Goal: Task Accomplishment & Management: Complete application form

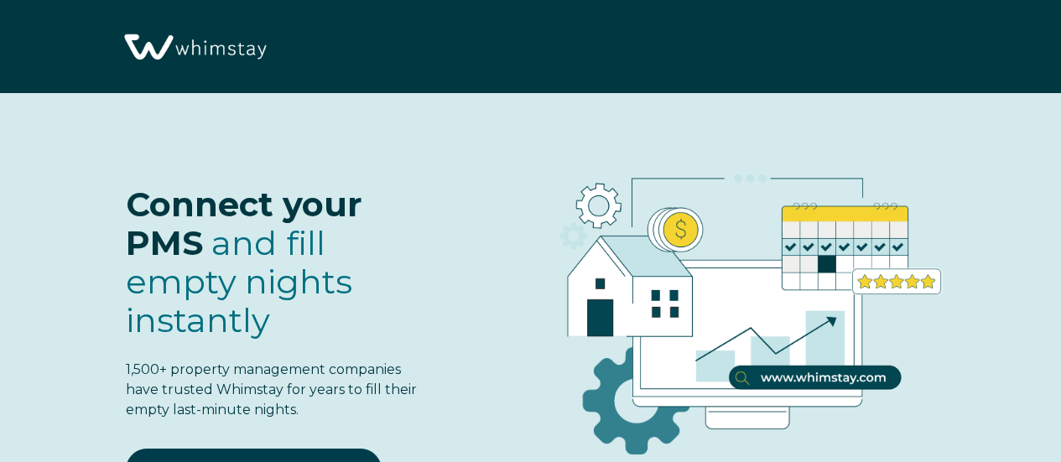
select select "US"
select select "Standard"
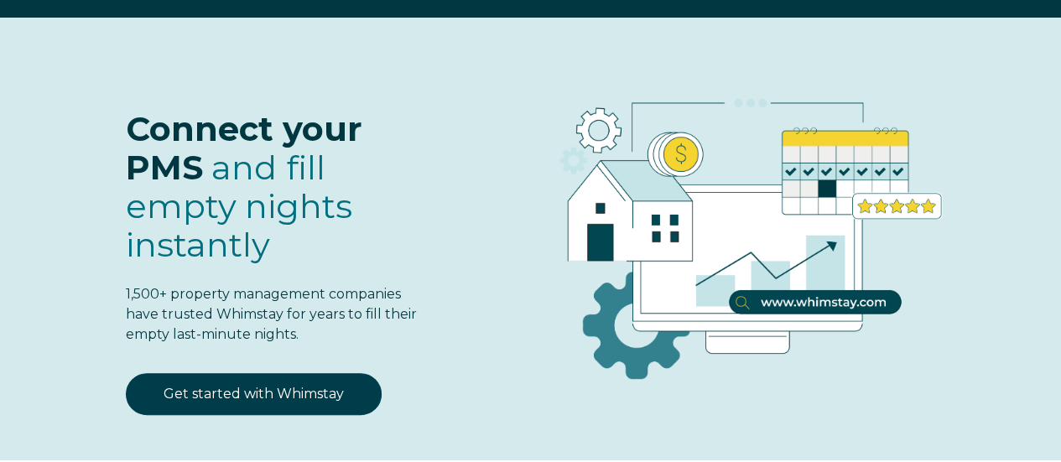
scroll to position [178, 0]
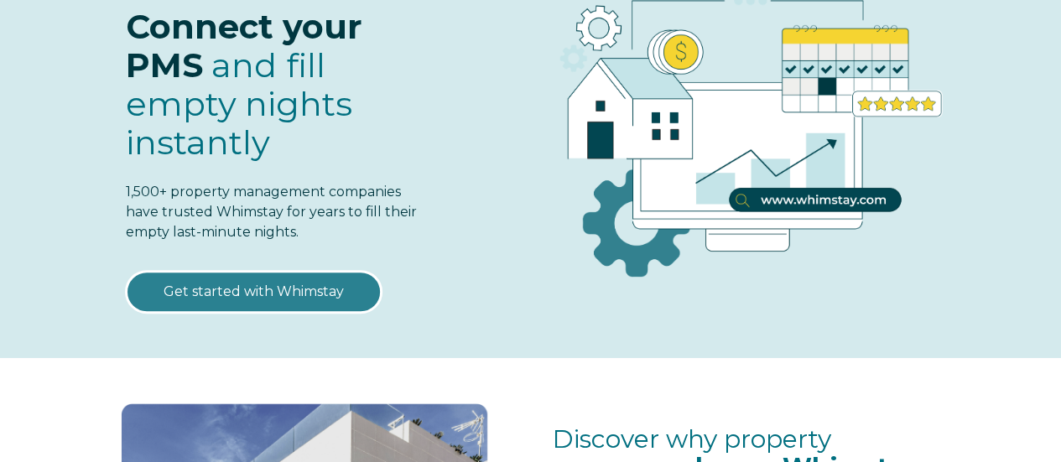
click at [282, 289] on link "Get started with Whimstay" at bounding box center [254, 292] width 256 height 42
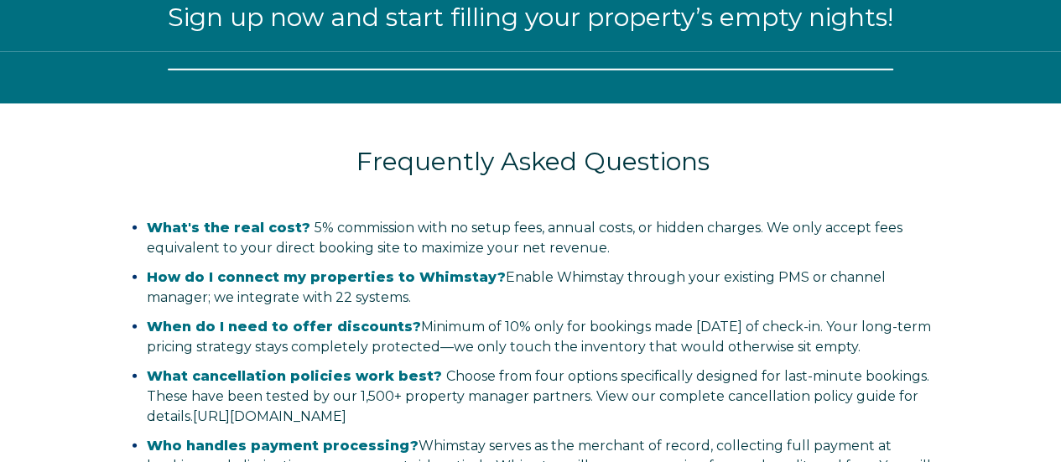
scroll to position [1921, 0]
select select "US"
select select "Standard"
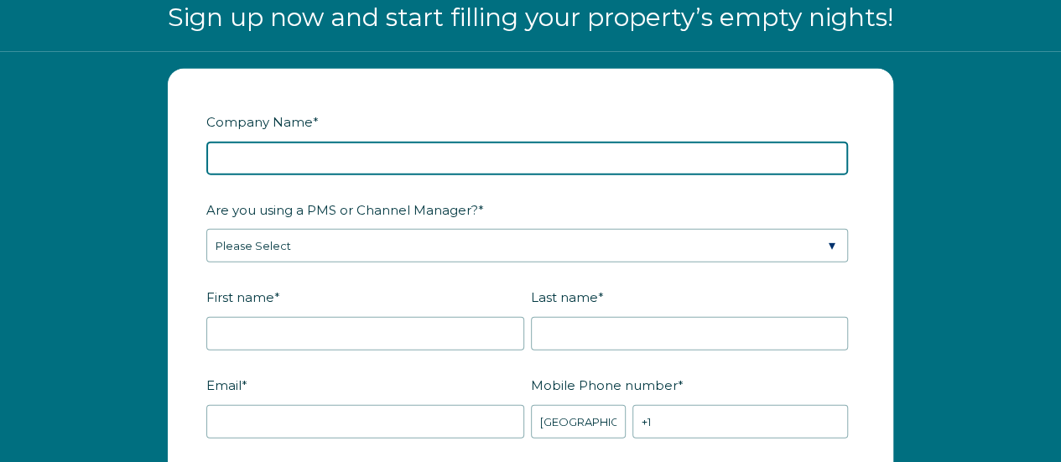
click at [376, 157] on input "Company Name *" at bounding box center [527, 159] width 642 height 34
type input "CtxBnb LLC"
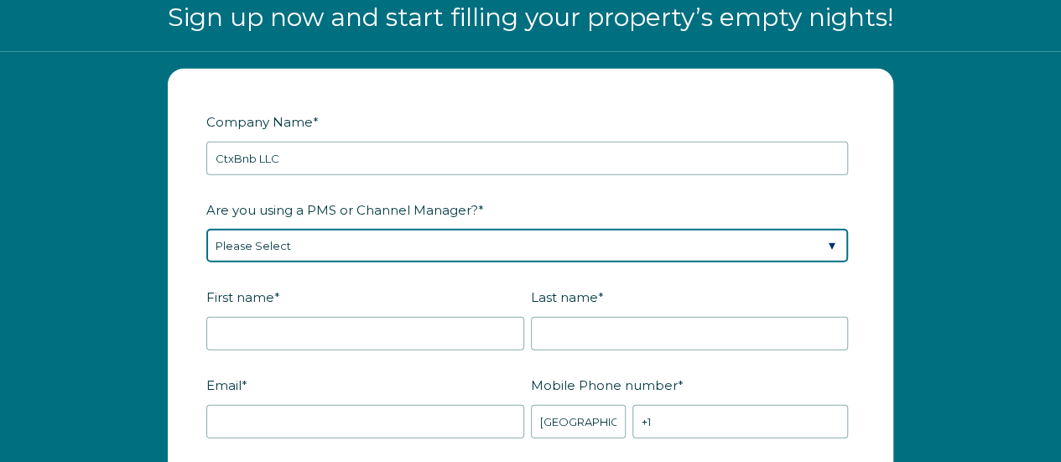
click at [354, 242] on select "Please Select Barefoot BookingPal Boost Brightside CiiRUS Escapia Guesty Hostaw…" at bounding box center [527, 246] width 642 height 34
select select "OwnerRez"
click at [206, 229] on select "Please Select Barefoot BookingPal Boost Brightside CiiRUS Escapia Guesty Hostaw…" at bounding box center [527, 246] width 642 height 34
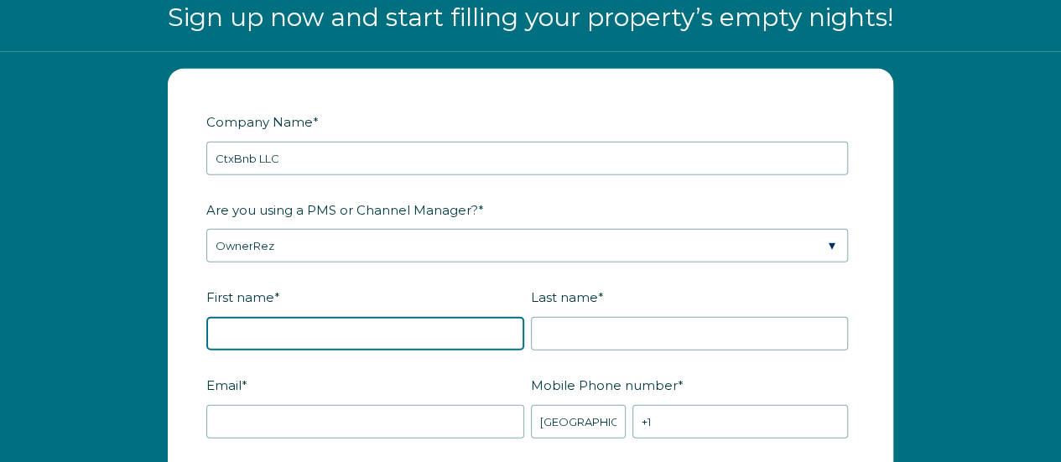
click at [326, 330] on input "First name *" at bounding box center [365, 334] width 318 height 34
click at [326, 330] on input "Larua" at bounding box center [365, 334] width 318 height 34
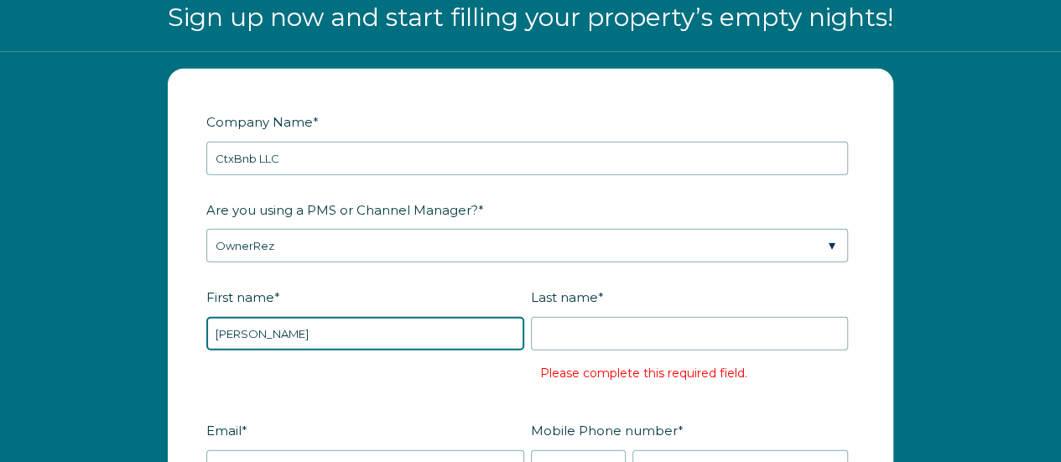
type input "[PERSON_NAME]"
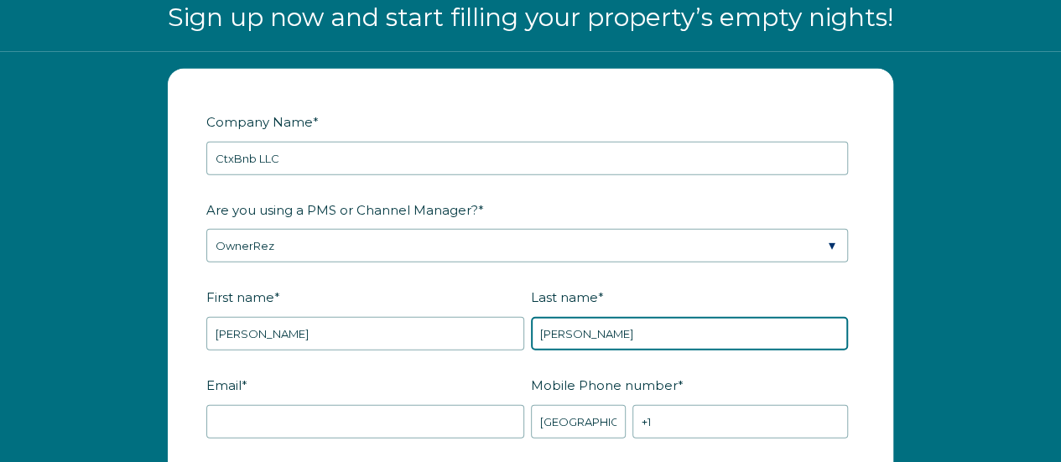
type input "[PERSON_NAME]"
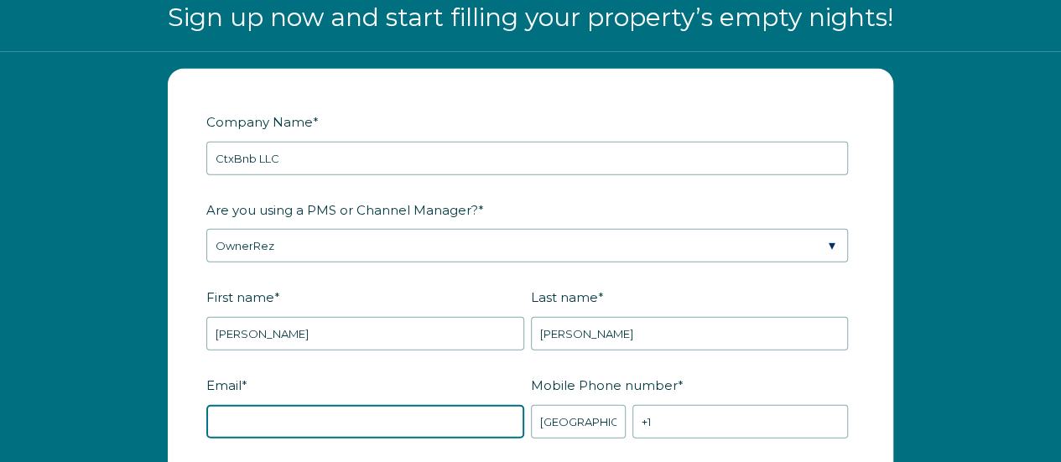
type input "l"
type input "[EMAIL_ADDRESS][DOMAIN_NAME]"
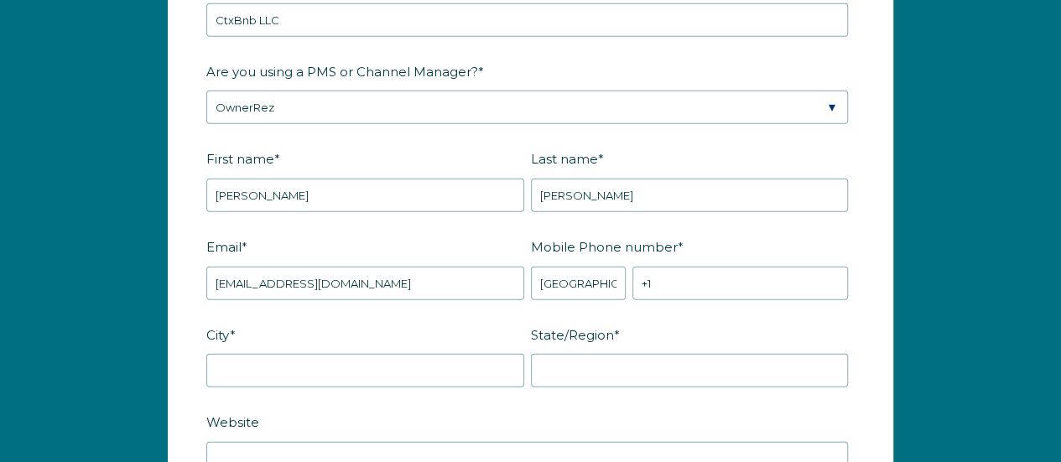
scroll to position [2062, 0]
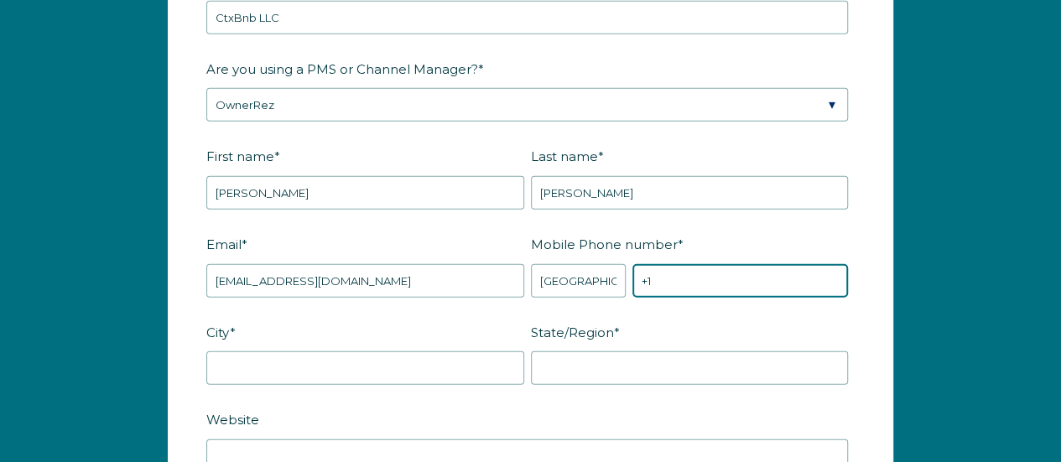
click at [668, 275] on input "+1" at bounding box center [741, 281] width 216 height 34
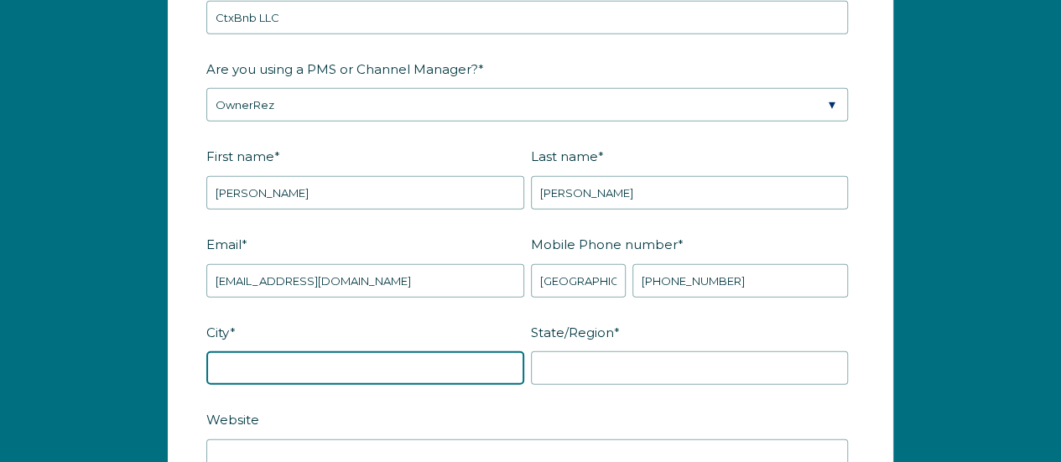
click at [343, 368] on input "City *" at bounding box center [365, 369] width 318 height 34
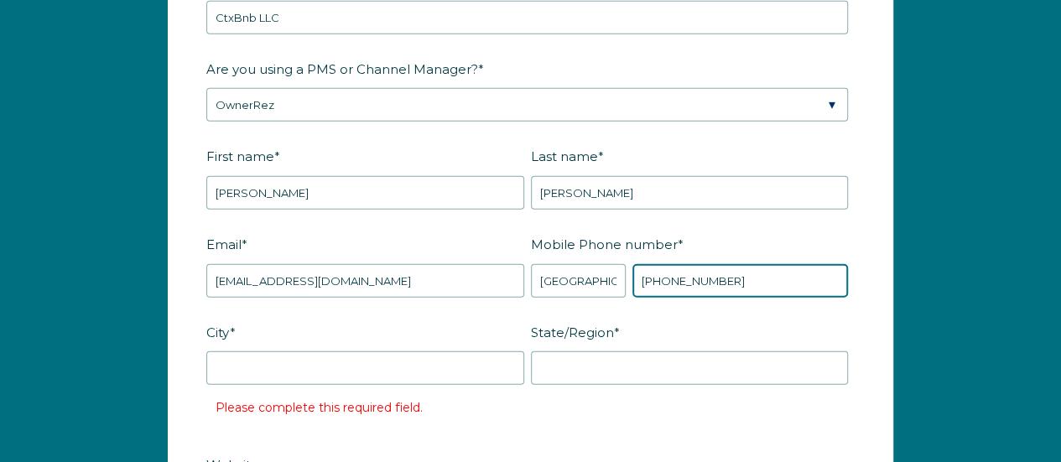
drag, startPoint x: 724, startPoint y: 283, endPoint x: 545, endPoint y: 278, distance: 178.8
click at [545, 278] on div "* Afghanistan (‫افغانستان‬‎) Albania (Shqipëri) Algeria (‫الجزائر‬‎) American S…" at bounding box center [690, 281] width 318 height 34
type input "[PHONE_NUMBER]"
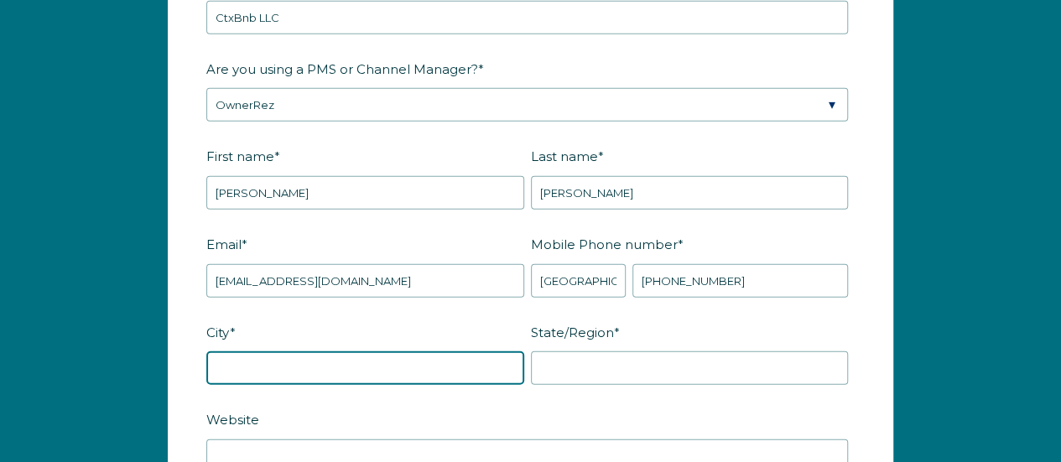
click at [277, 367] on input "City *" at bounding box center [365, 369] width 318 height 34
type input "Seguin"
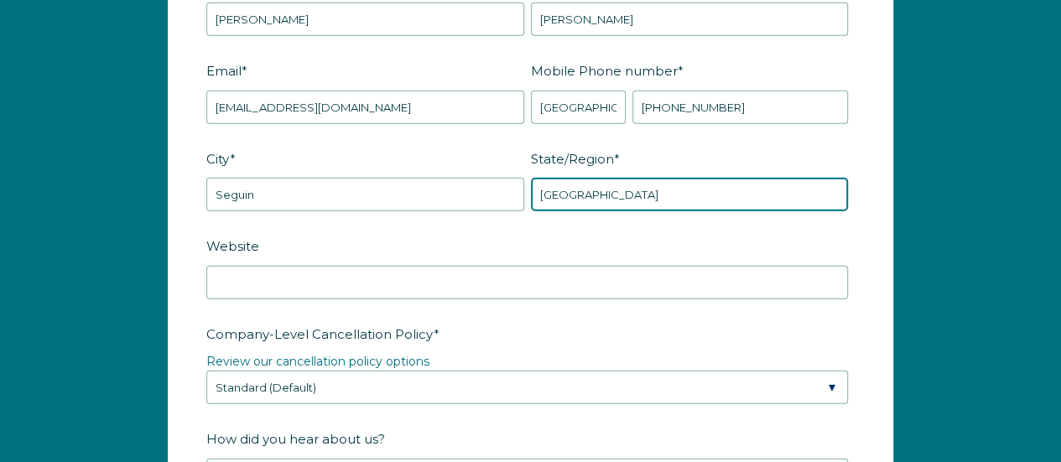
scroll to position [2240, 0]
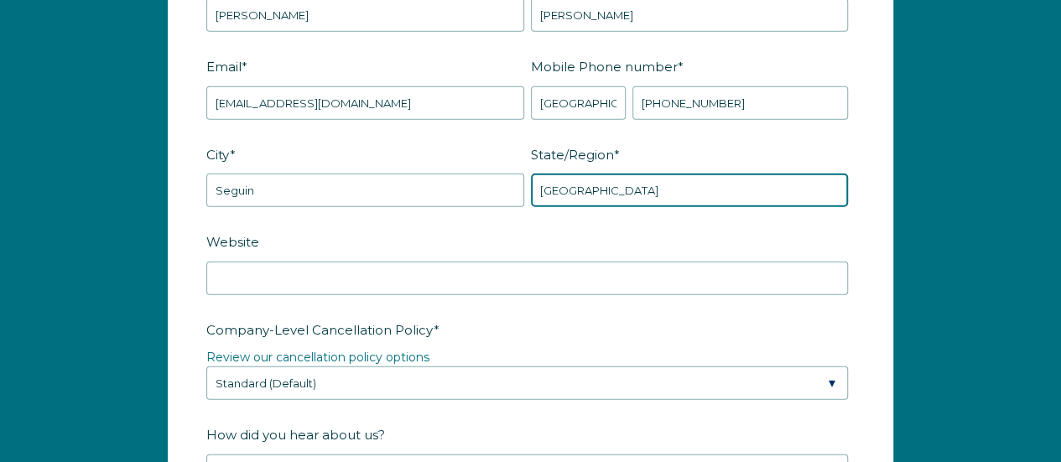
type input "TX"
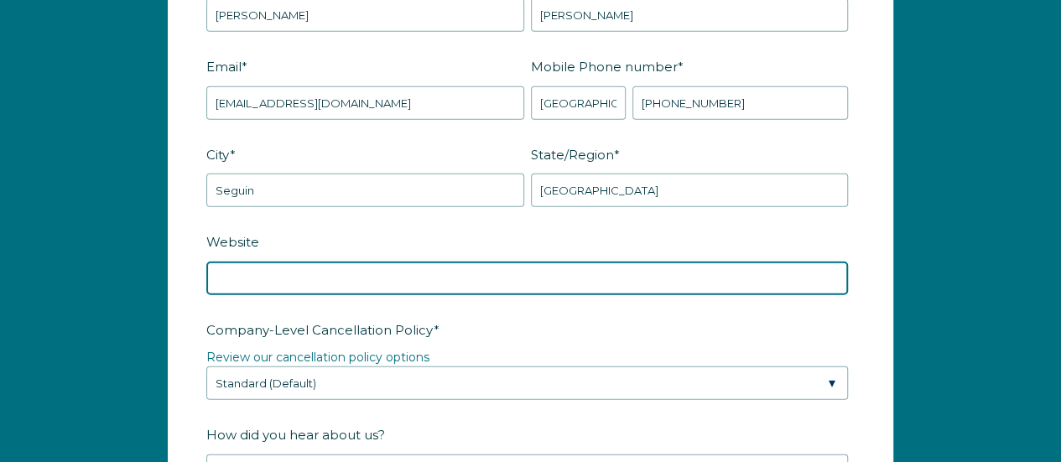
click at [268, 269] on input "Website" at bounding box center [527, 279] width 642 height 34
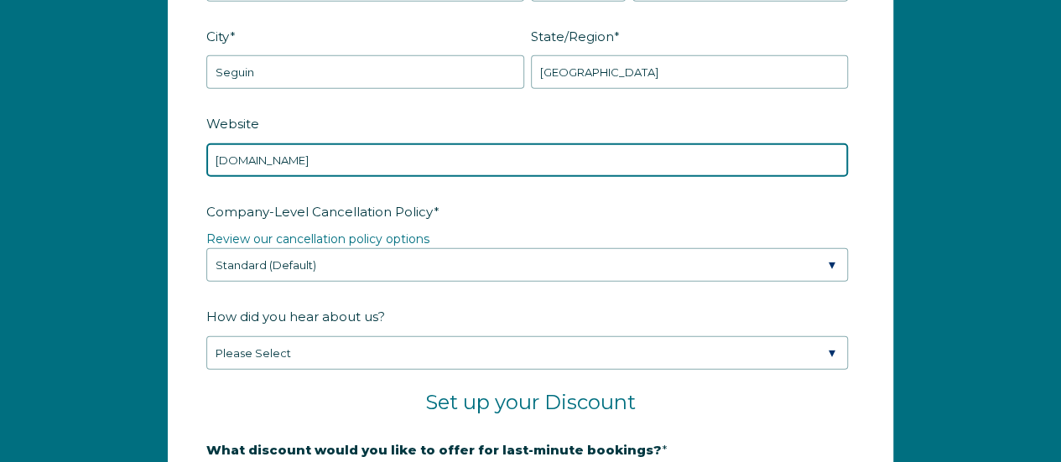
scroll to position [2359, 0]
type input "www.ctxbnb.com"
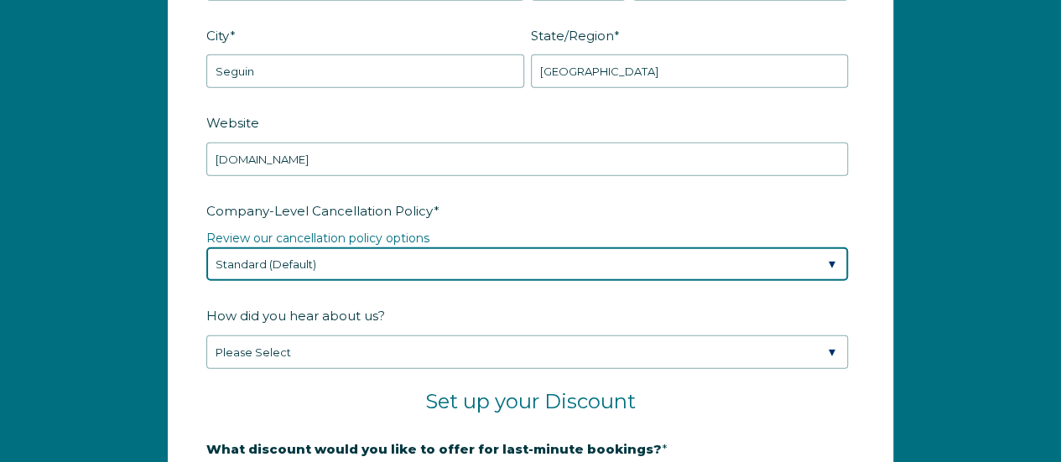
click at [382, 258] on select "Please Select Partial Standard (Default) Moderate Strict" at bounding box center [527, 265] width 642 height 34
click at [206, 248] on select "Please Select Partial Standard (Default) Moderate Strict" at bounding box center [527, 265] width 642 height 34
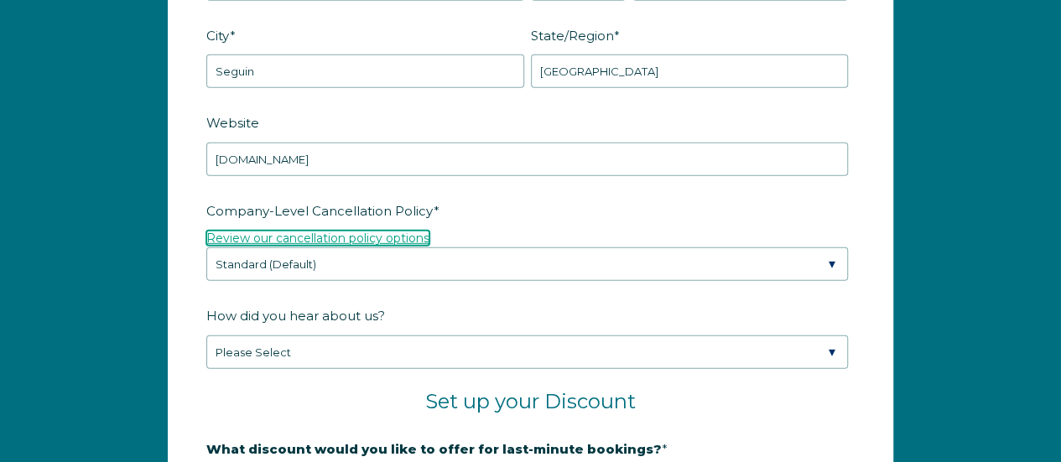
click at [333, 232] on link "Review our cancellation policy options" at bounding box center [317, 238] width 223 height 15
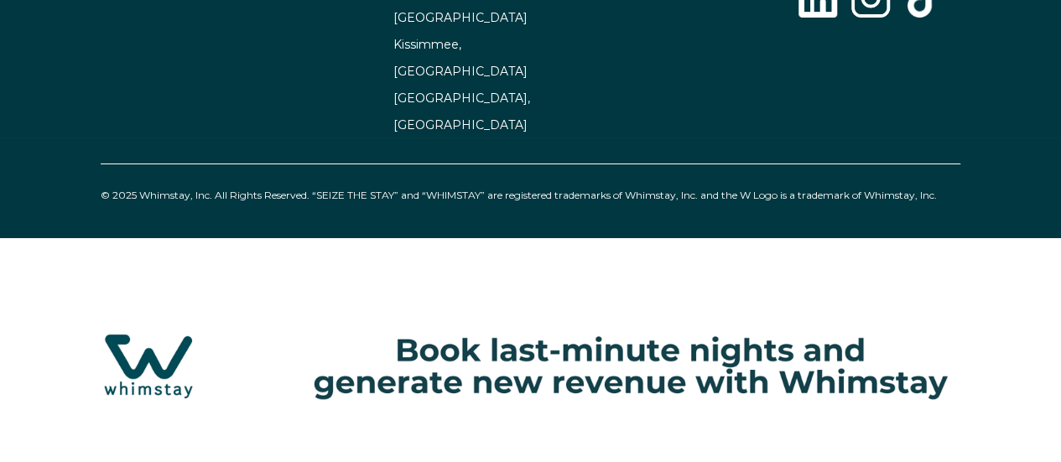
select select "US"
select select "Standard"
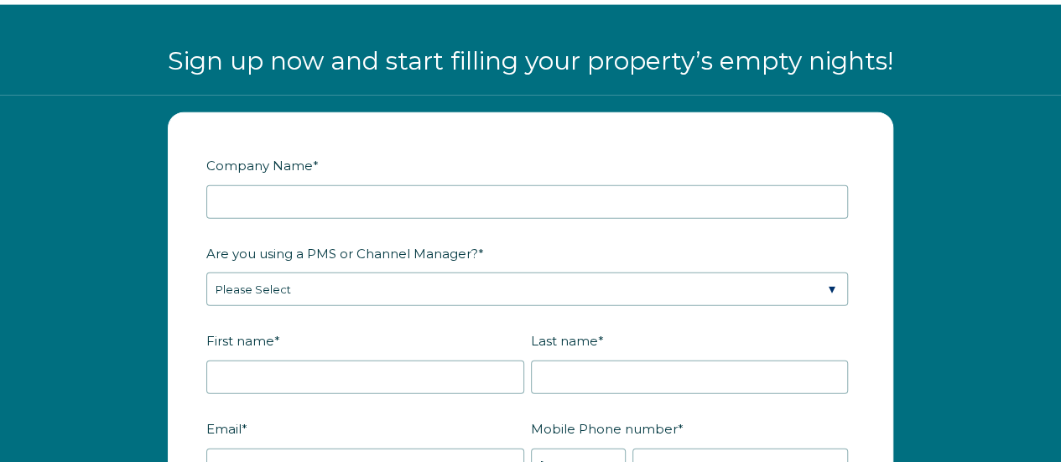
scroll to position [1878, 0]
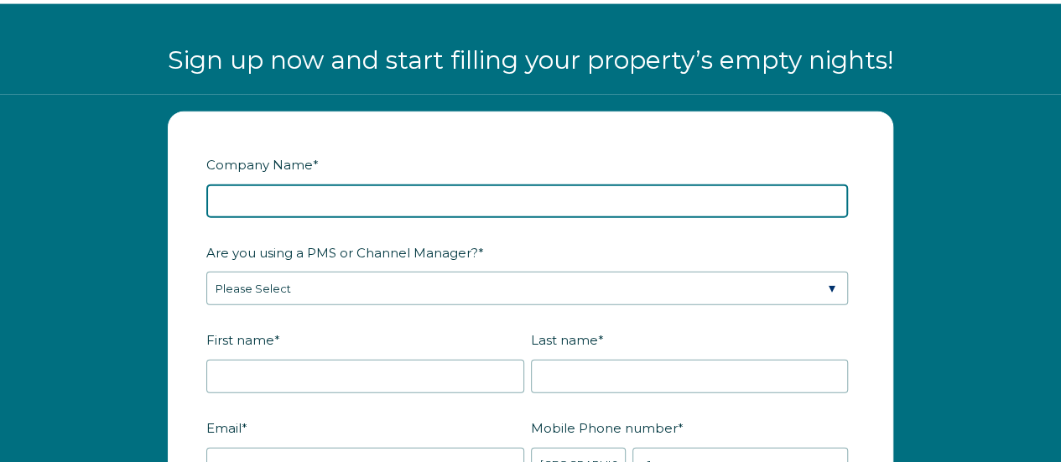
click at [354, 195] on input "Company Name *" at bounding box center [527, 202] width 642 height 34
type input "CtxBnb LLC"
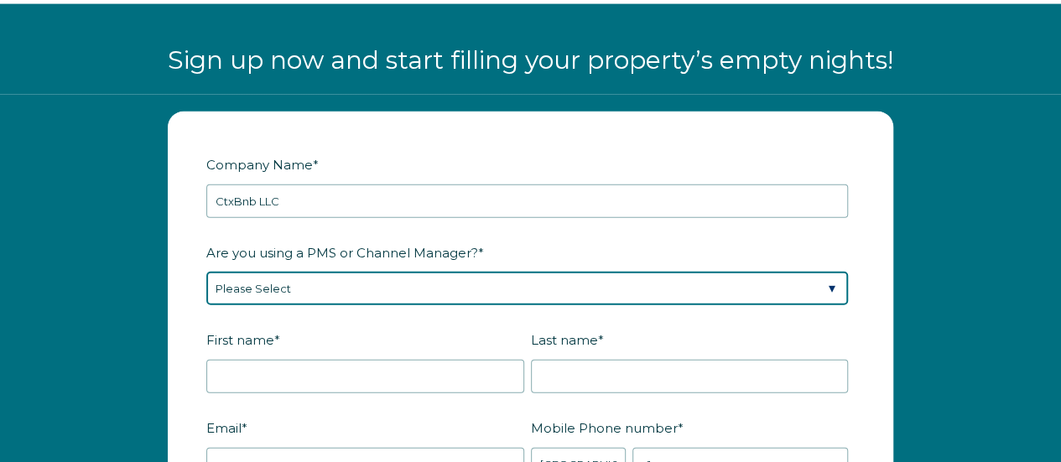
click at [310, 284] on select "Please Select Barefoot BookingPal Boost Brightside CiiRUS Escapia Guesty Hostaw…" at bounding box center [527, 289] width 642 height 34
select select "OwnerRez"
click at [206, 272] on select "Please Select Barefoot BookingPal Boost Brightside CiiRUS Escapia Guesty Hostaw…" at bounding box center [527, 289] width 642 height 34
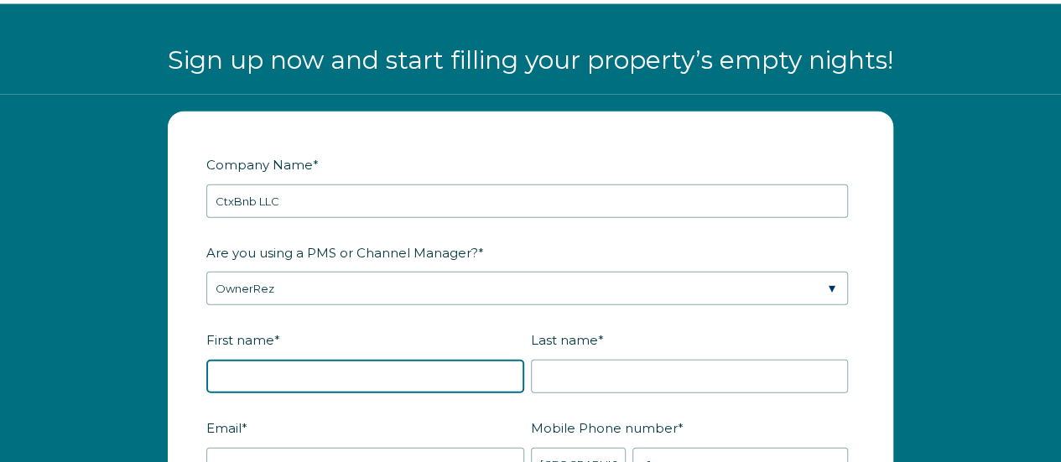
click at [306, 367] on input "First name *" at bounding box center [365, 377] width 318 height 34
type input "Laura"
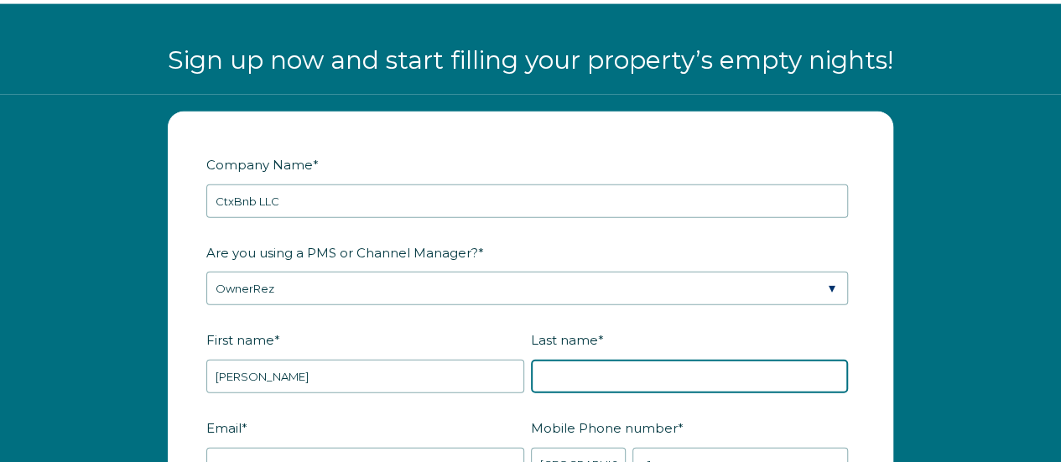
type input "Wooley"
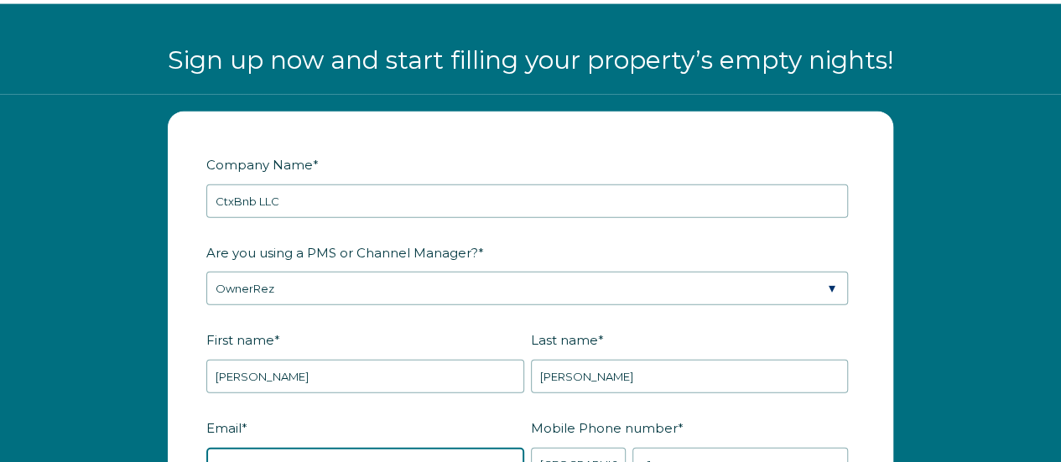
type input "laura.j.wooley@gmail.com"
type input "New Braunfels"
type input "TX"
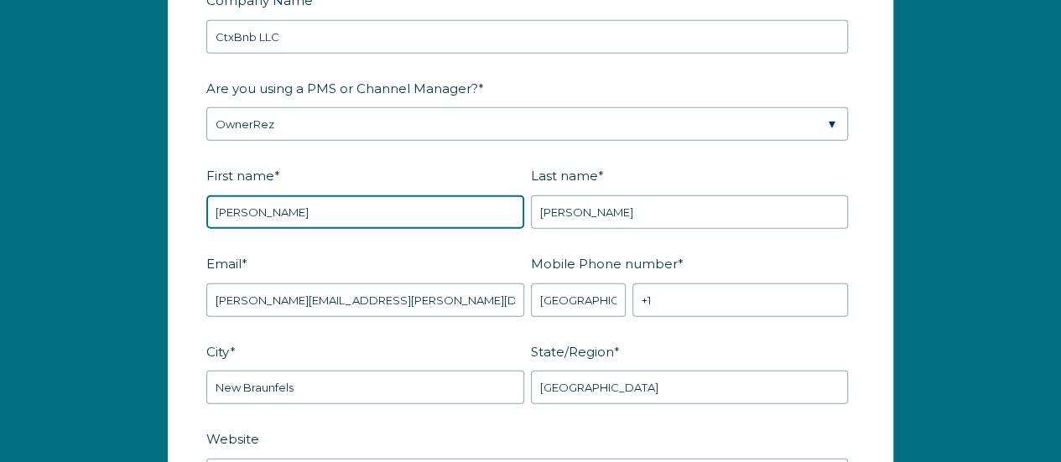
scroll to position [2060, 0]
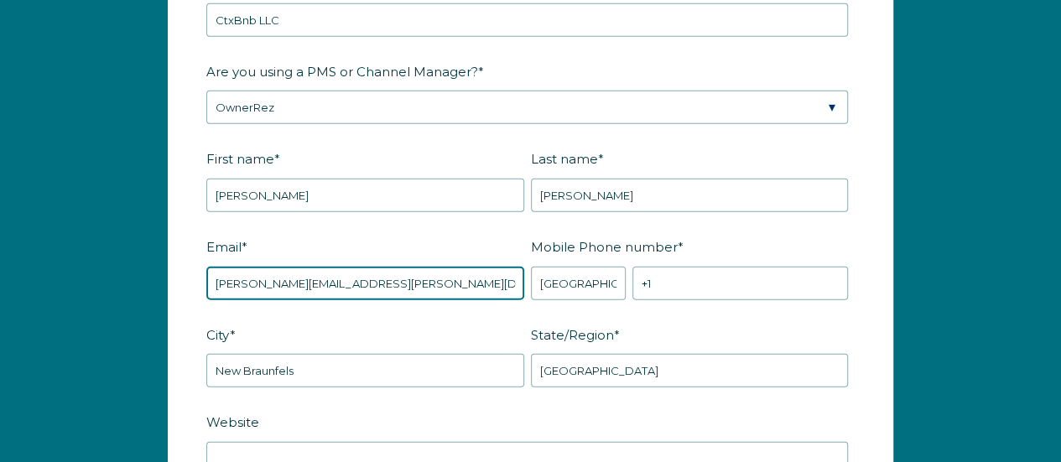
drag, startPoint x: 289, startPoint y: 279, endPoint x: 153, endPoint y: 277, distance: 136.8
type input "[EMAIL_ADDRESS][DOMAIN_NAME]"
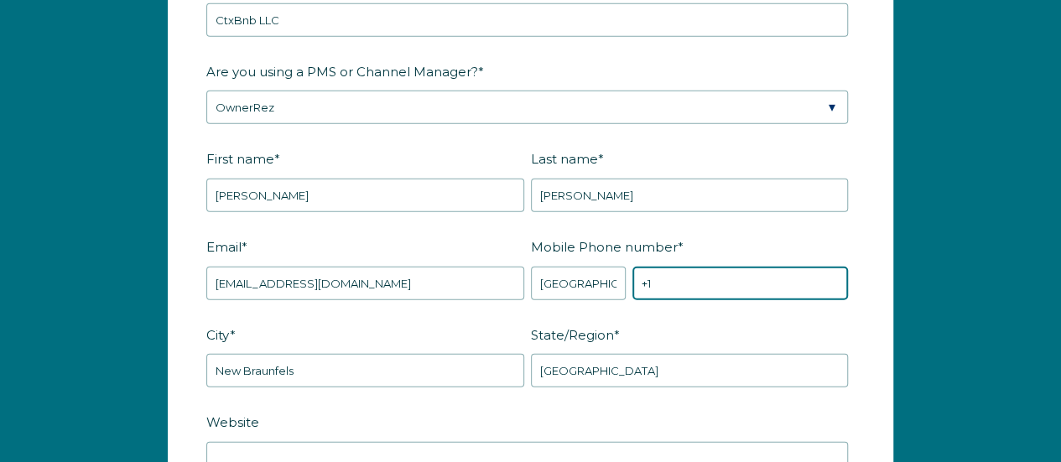
click at [673, 274] on input "+1" at bounding box center [741, 284] width 216 height 34
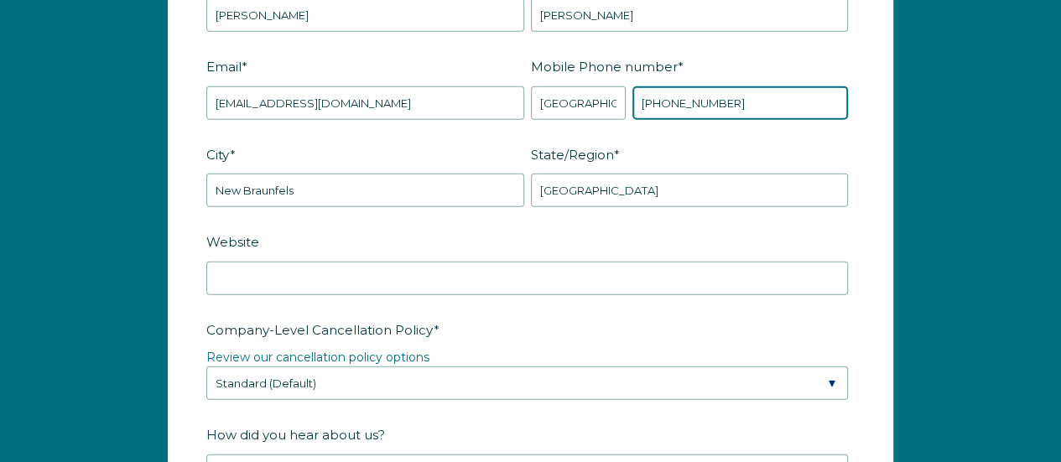
scroll to position [2244, 0]
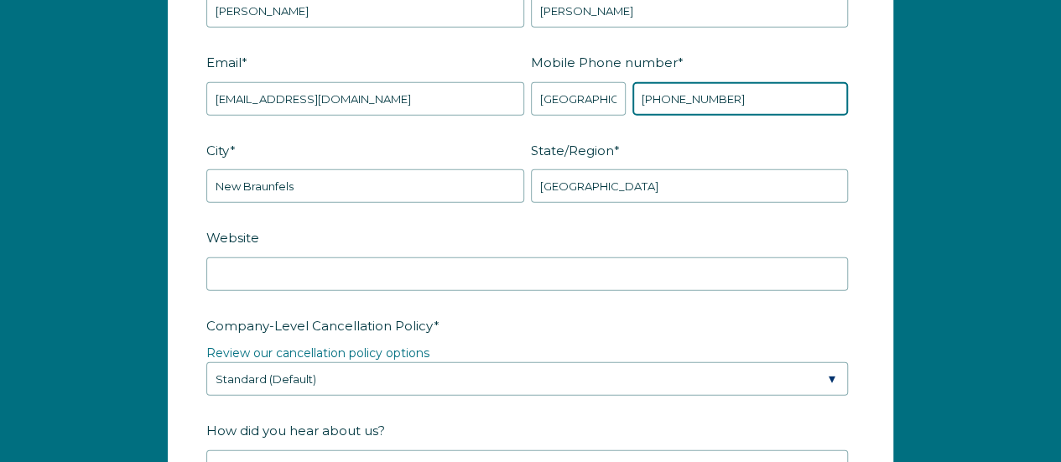
type input "+1 8304337778"
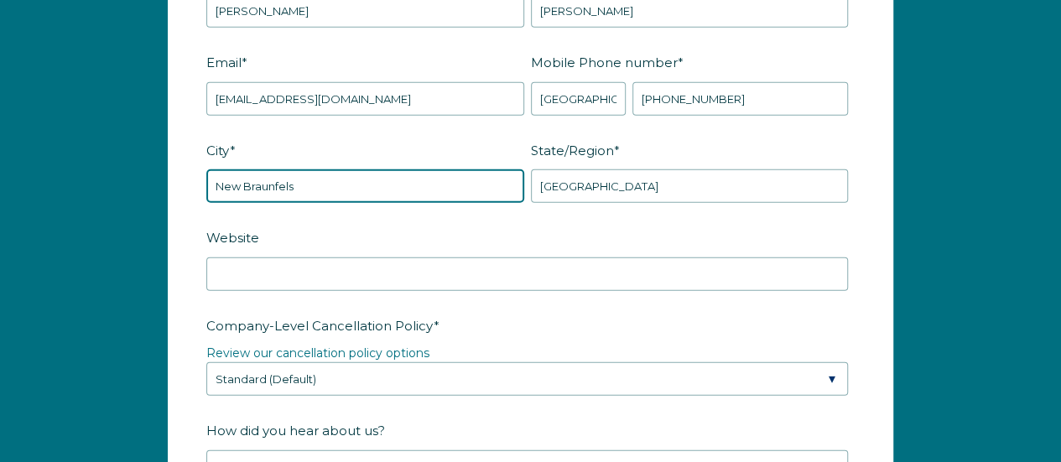
drag, startPoint x: 309, startPoint y: 187, endPoint x: 134, endPoint y: 172, distance: 175.2
click at [134, 172] on div "Company Name * CtxBnb LLC Are you using a PMS or Channel Manager? * Please Sele…" at bounding box center [530, 389] width 1061 height 1321
type input "Seguin"
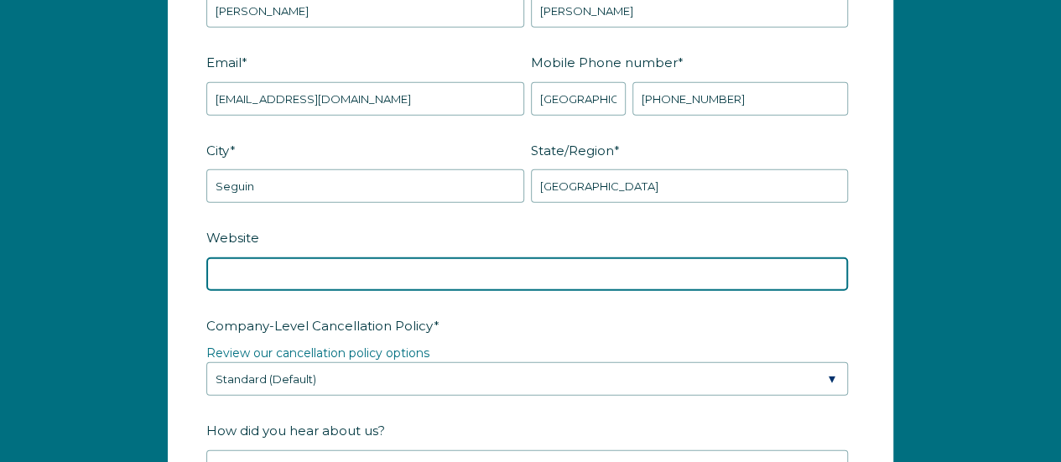
click at [228, 276] on input "Website" at bounding box center [527, 275] width 642 height 34
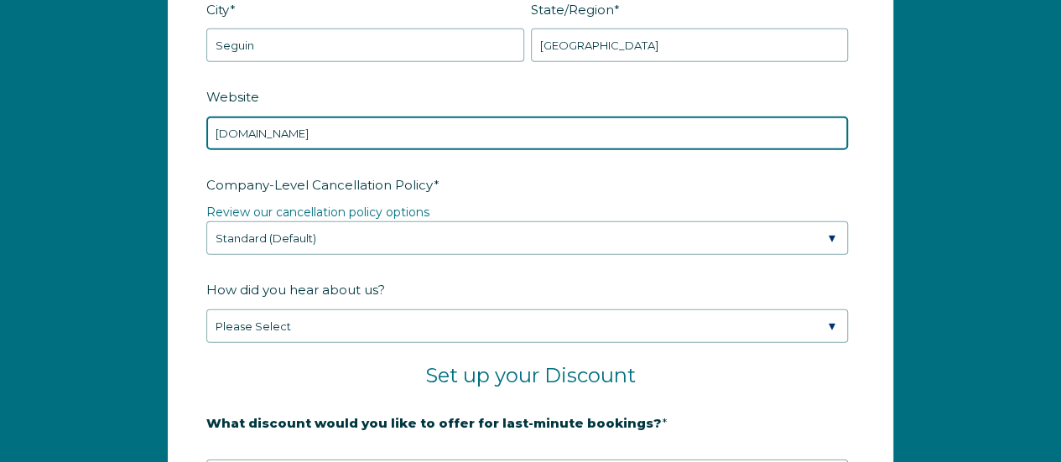
scroll to position [2387, 0]
type input "www.ctxbnb.com"
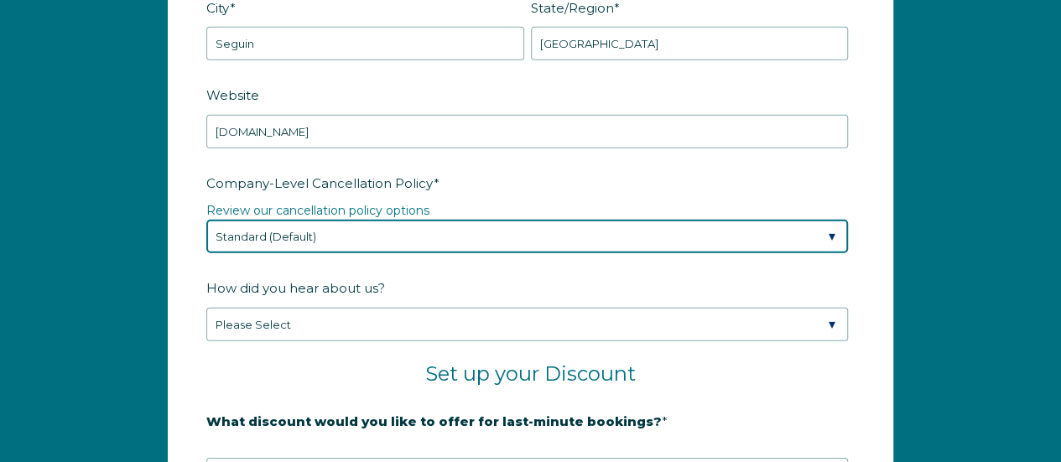
click at [308, 230] on select "Please Select Partial Standard (Default) Moderate Strict" at bounding box center [527, 237] width 642 height 34
select select "Partial"
click at [206, 220] on select "Please Select Partial Standard (Default) Moderate Strict" at bounding box center [527, 237] width 642 height 34
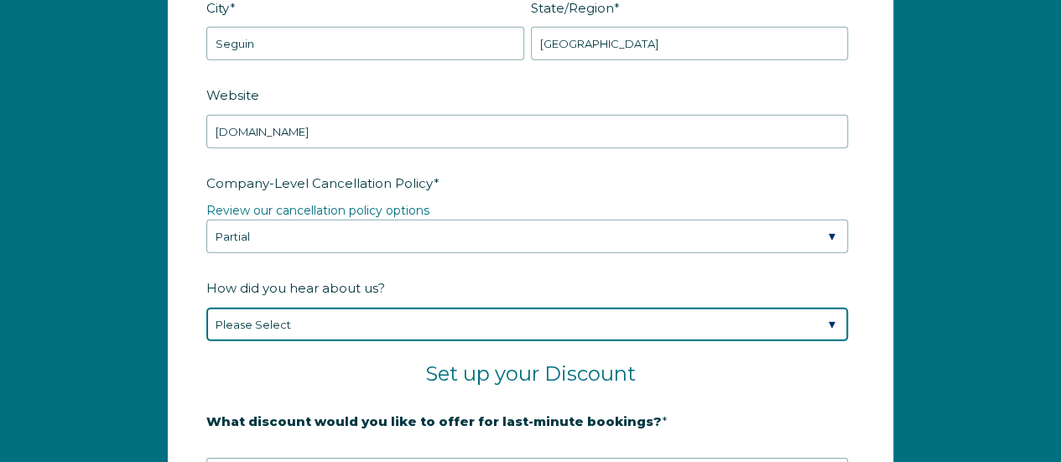
click at [294, 320] on select "Please Select Found Whimstay through a Google search Spoke to a Whimstay salesp…" at bounding box center [527, 325] width 642 height 34
select select "Podcast"
click at [206, 308] on select "Please Select Found Whimstay through a Google search Spoke to a Whimstay salesp…" at bounding box center [527, 325] width 642 height 34
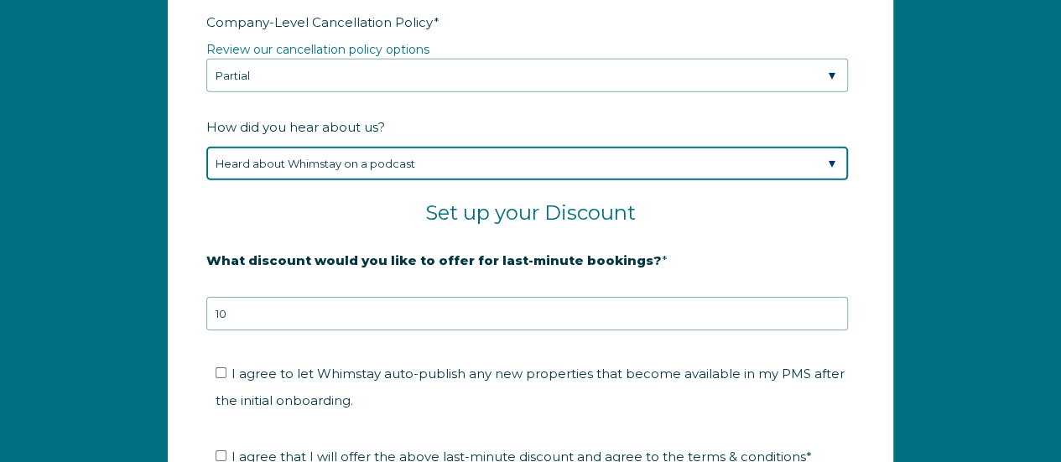
scroll to position [2691, 0]
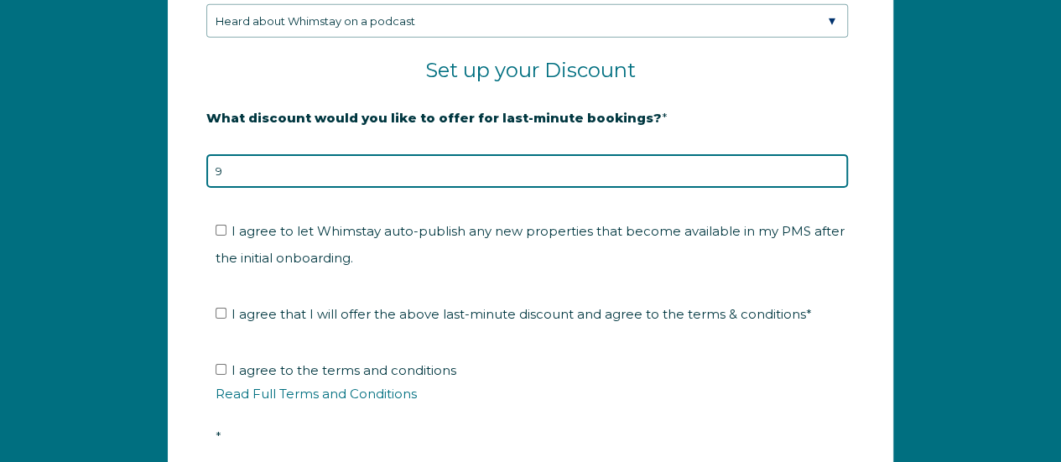
click at [829, 170] on input "9" at bounding box center [527, 171] width 642 height 34
click at [831, 167] on input "8" at bounding box center [527, 171] width 642 height 34
click at [831, 167] on input "7" at bounding box center [527, 171] width 642 height 34
click at [831, 167] on input "6" at bounding box center [527, 171] width 642 height 34
click at [831, 167] on input "5" at bounding box center [527, 171] width 642 height 34
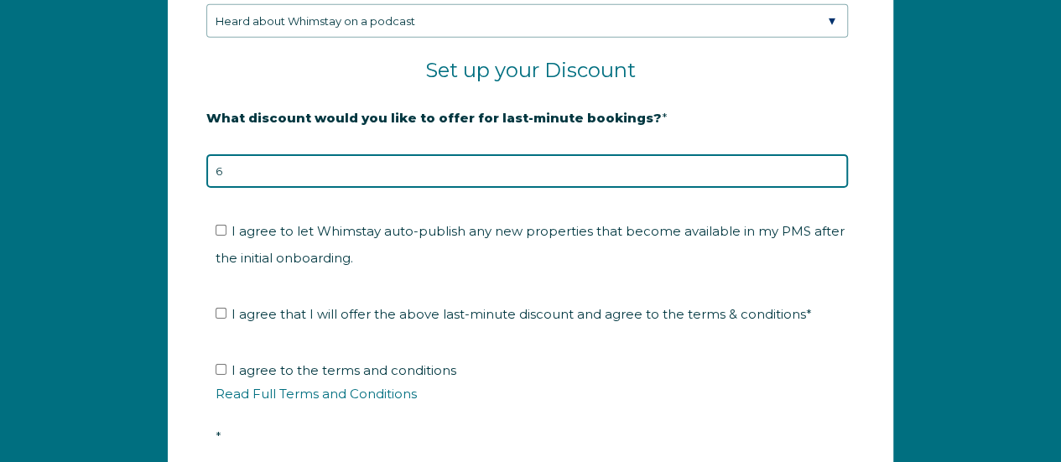
click at [832, 157] on input "6" at bounding box center [527, 171] width 642 height 34
click at [832, 157] on input "7" at bounding box center [527, 171] width 642 height 34
click at [832, 157] on input "8" at bounding box center [527, 171] width 642 height 34
click at [832, 157] on input "9" at bounding box center [527, 171] width 642 height 34
type input "10"
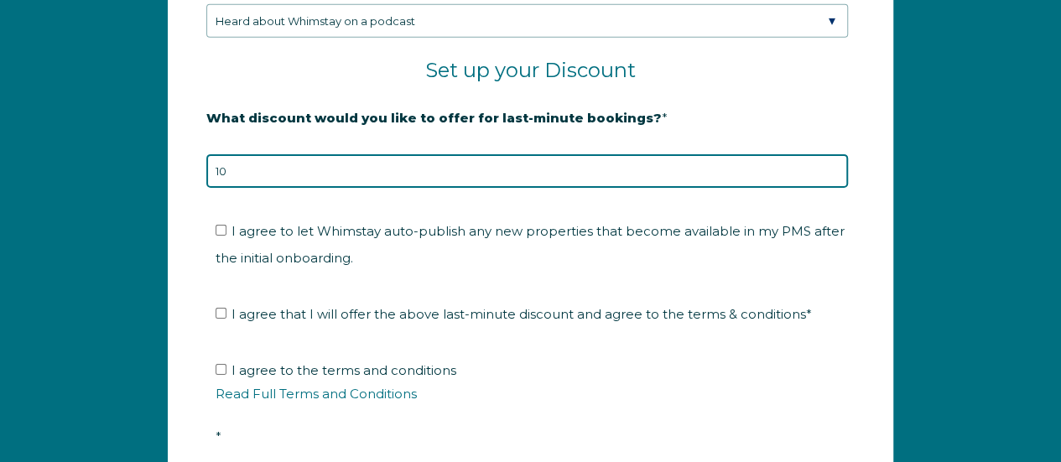
click at [832, 157] on input "10" at bounding box center [527, 171] width 642 height 34
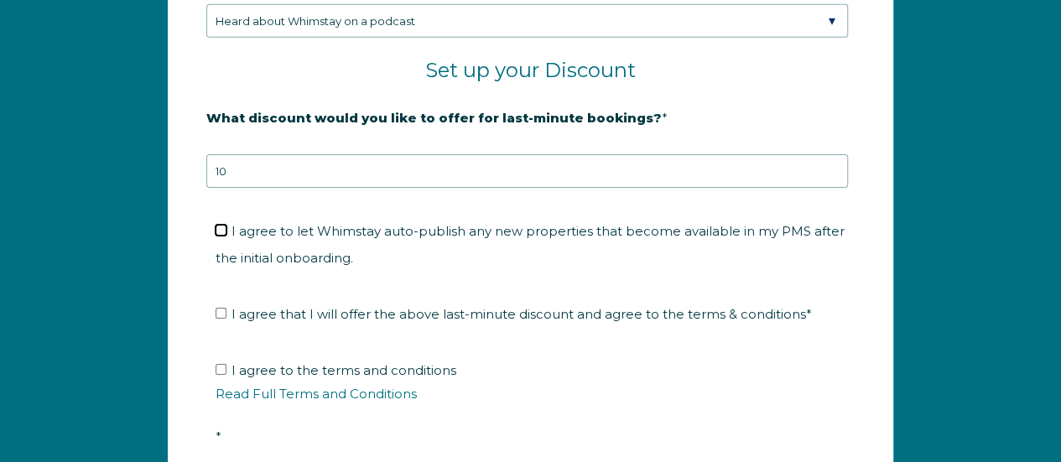
click at [221, 225] on input "I agree to let Whimstay auto-publish any new properties that become available i…" at bounding box center [221, 230] width 11 height 11
checkbox input "true"
click at [221, 308] on input "I agree that I will offer the above last-minute discount and agree to the terms…" at bounding box center [221, 313] width 11 height 11
checkbox input "true"
click at [222, 364] on input "I agree to the terms and conditions Read Full Terms and Conditions *" at bounding box center [221, 369] width 11 height 11
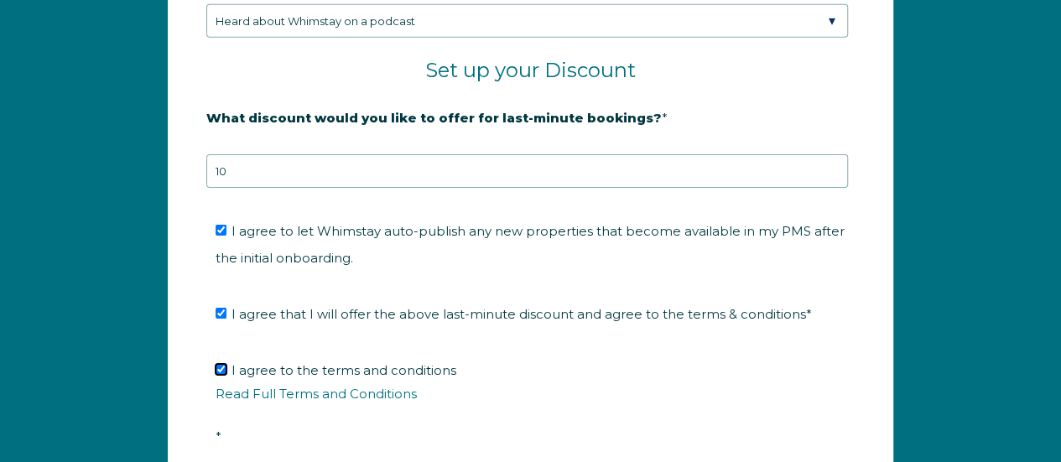
checkbox input "true"
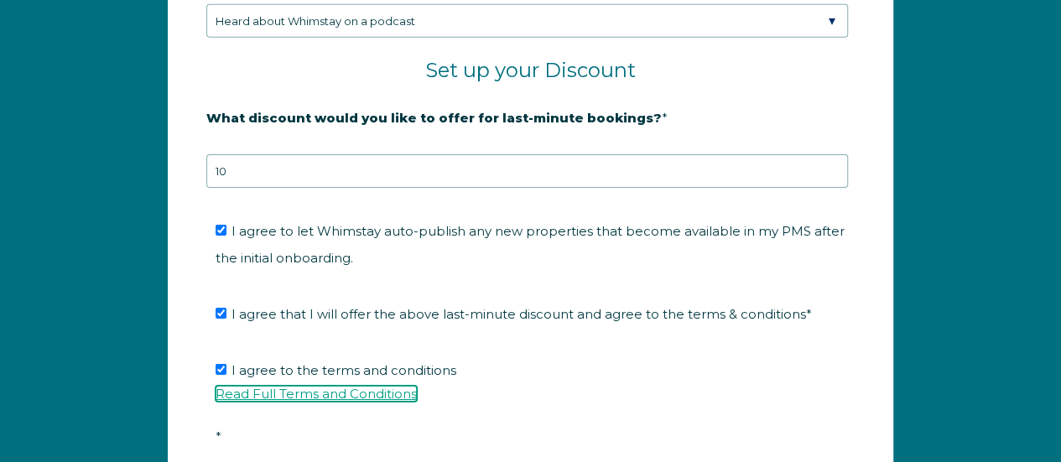
click at [254, 388] on link "Read Full Terms and Conditions" at bounding box center [316, 394] width 201 height 16
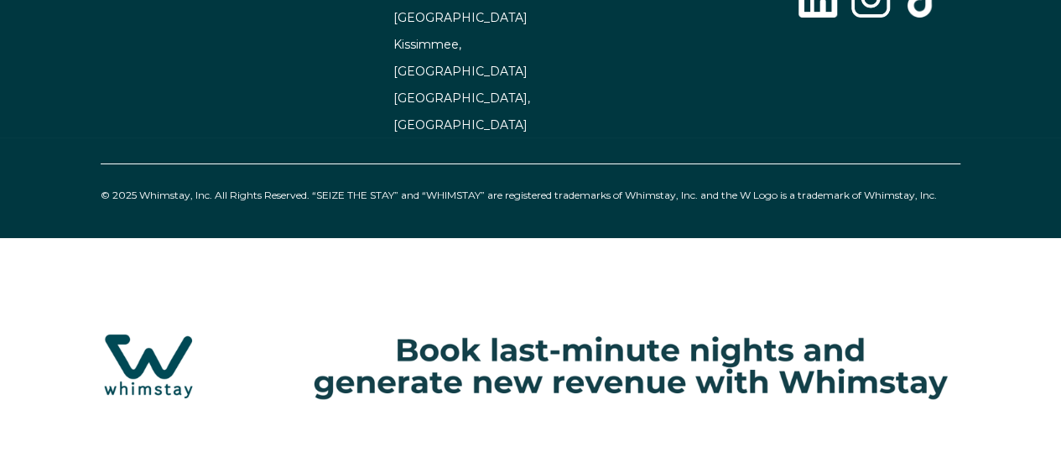
select select "US"
select select "Standard"
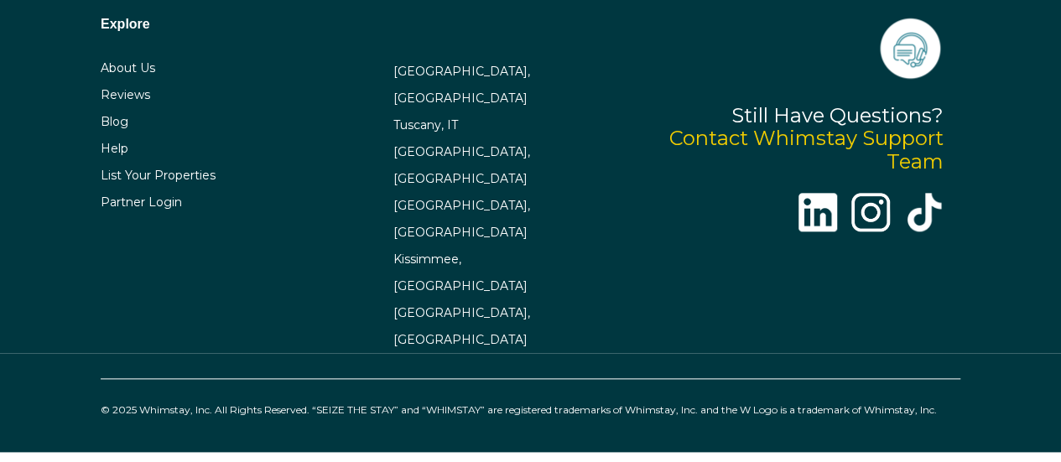
scroll to position [2691, 0]
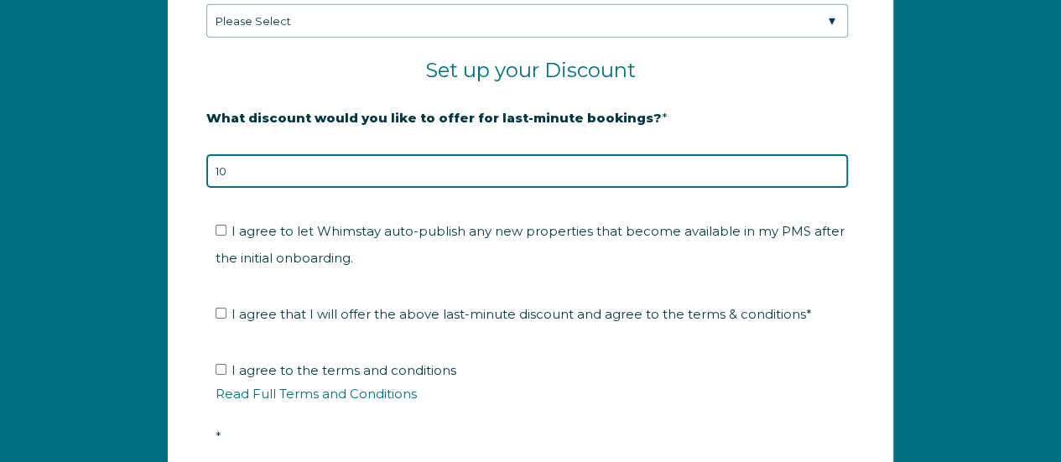
click at [388, 161] on input "10" at bounding box center [527, 171] width 642 height 34
click at [833, 167] on input "9" at bounding box center [527, 171] width 642 height 34
type input "10"
click at [832, 159] on input "10" at bounding box center [527, 171] width 642 height 34
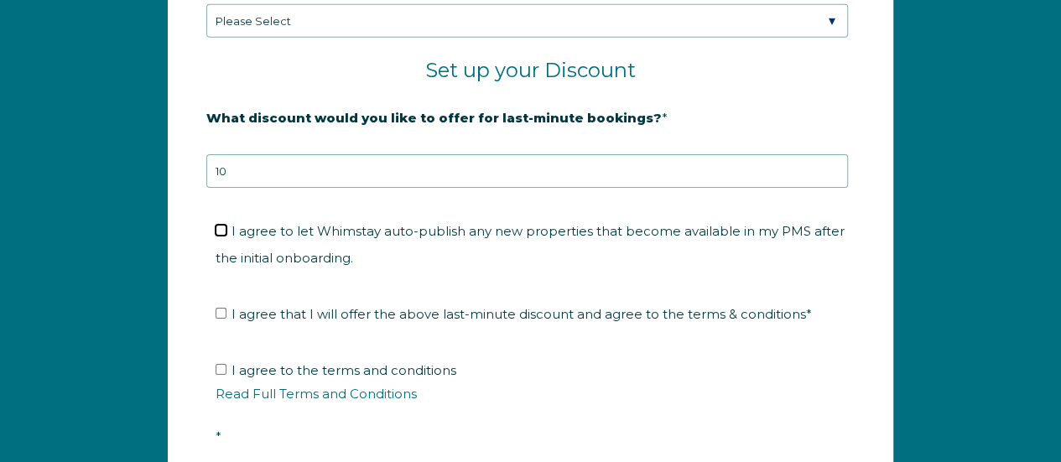
click at [221, 225] on input "I agree to let Whimstay auto-publish any new properties that become available i…" at bounding box center [221, 230] width 11 height 11
checkbox input "true"
click at [223, 364] on input "I agree to the terms and conditions Read Full Terms and Conditions *" at bounding box center [221, 369] width 11 height 11
checkbox input "true"
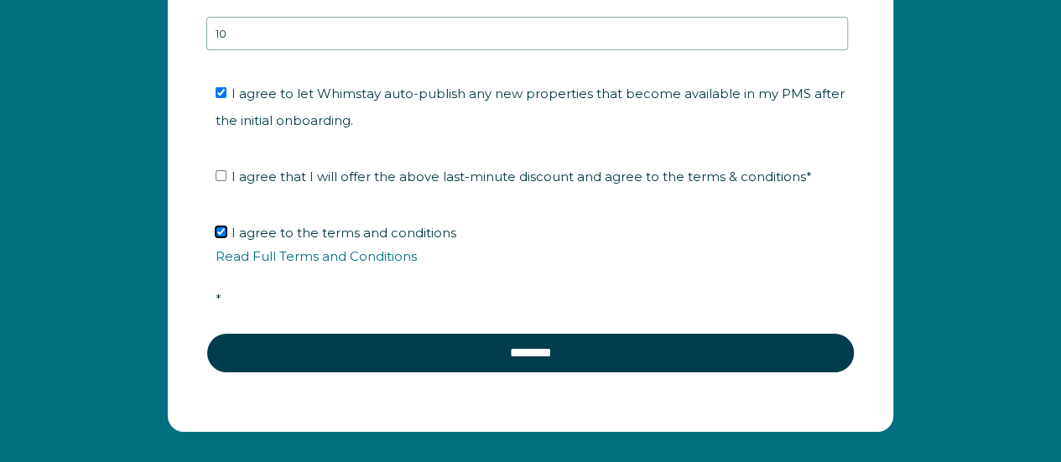
scroll to position [2819, 0]
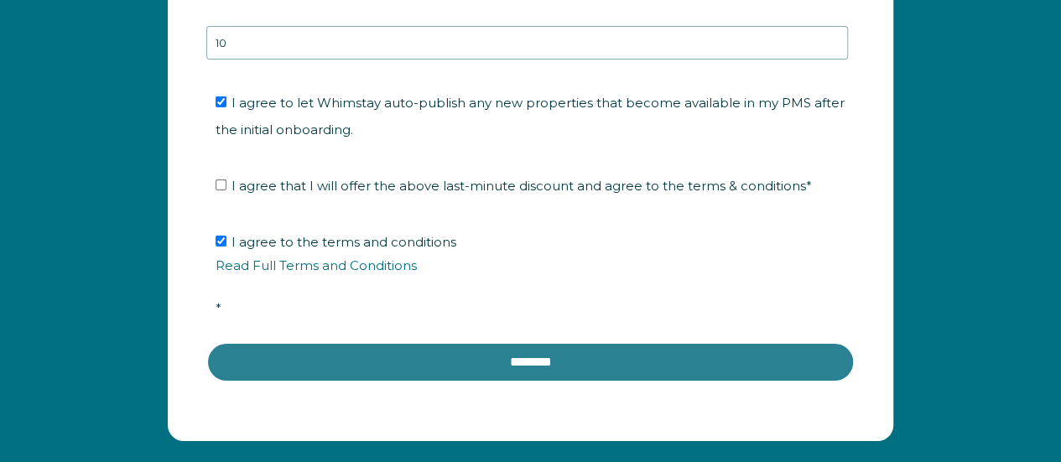
click at [470, 348] on input "********" at bounding box center [530, 362] width 649 height 40
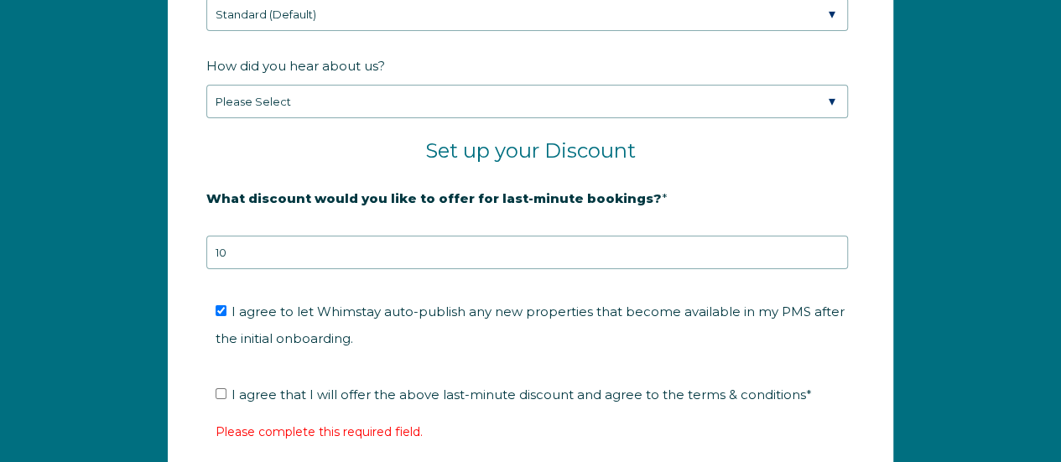
scroll to position [3029, 0]
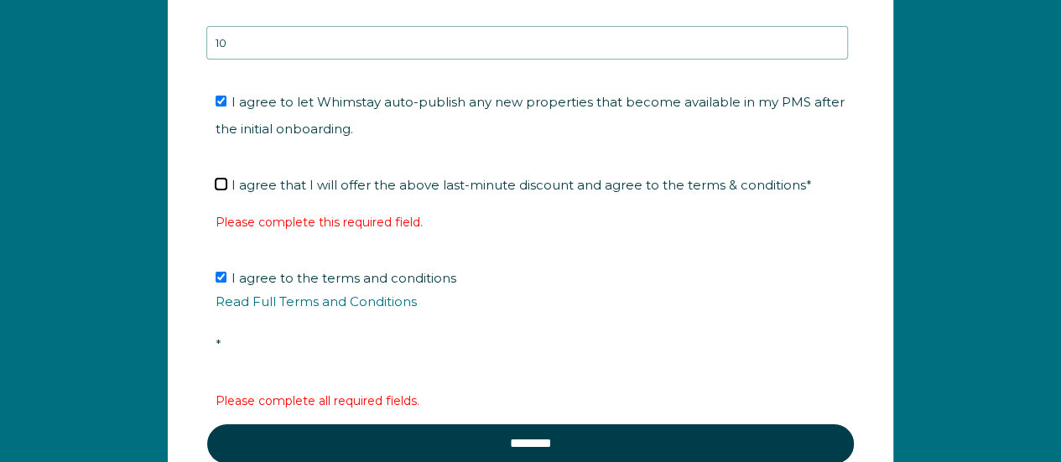
click at [221, 179] on input "I agree that I will offer the above last-minute discount and agree to the terms…" at bounding box center [221, 184] width 11 height 11
checkbox input "true"
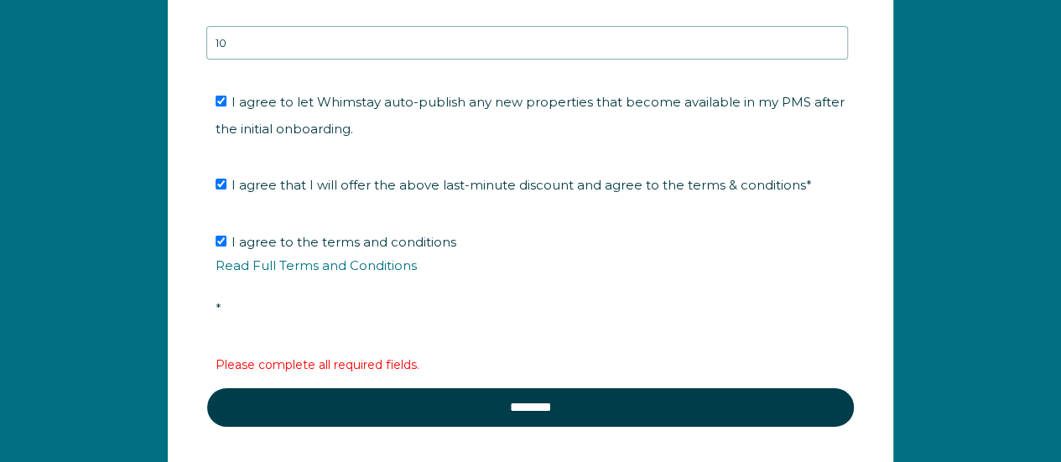
click at [288, 307] on li "I agree to the terms and conditions Read Full Terms and Conditions *" at bounding box center [537, 275] width 642 height 93
click at [357, 325] on fieldset "I agree to the terms and conditions Read Full Terms and Conditions *" at bounding box center [530, 280] width 649 height 122
click at [300, 306] on li "I agree to the terms and conditions Read Full Terms and Conditions *" at bounding box center [537, 275] width 642 height 93
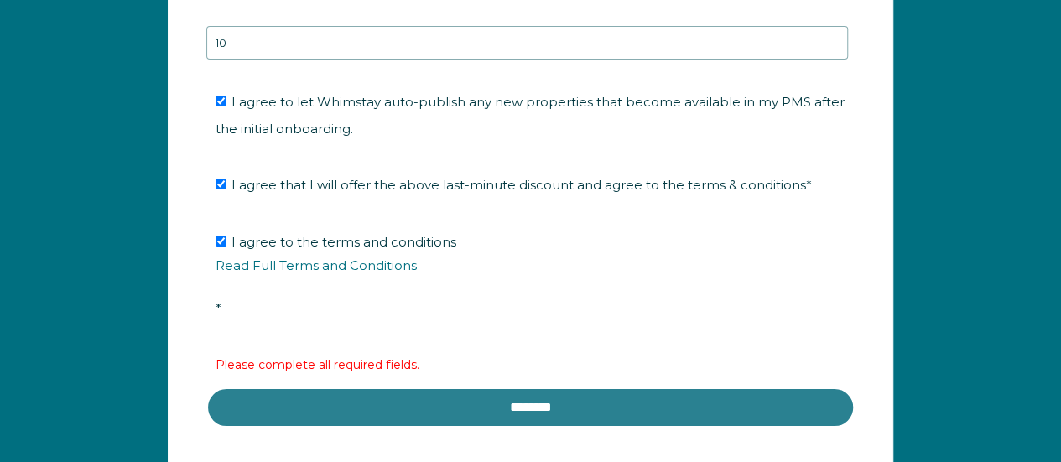
click at [398, 393] on input "********" at bounding box center [530, 408] width 649 height 40
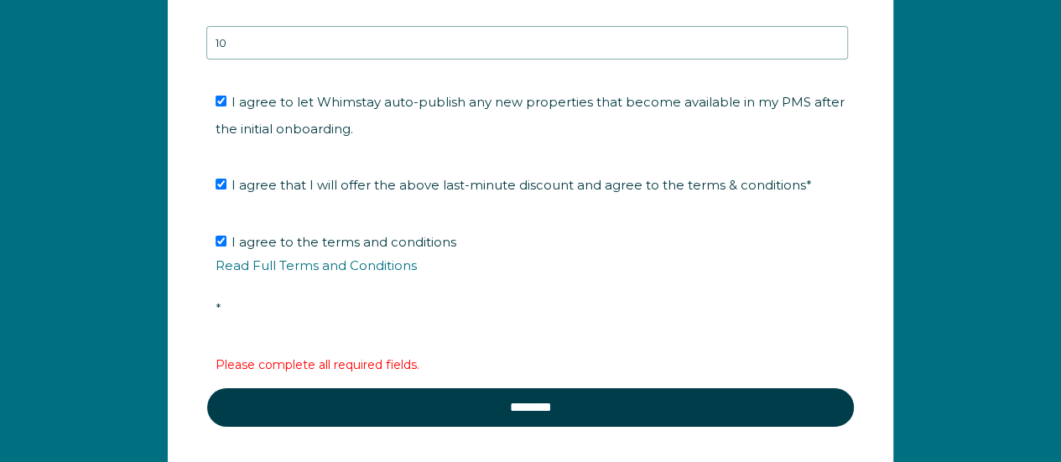
click at [312, 357] on label "Please complete all required fields." at bounding box center [318, 364] width 204 height 15
click at [265, 300] on li "I agree to the terms and conditions Read Full Terms and Conditions *" at bounding box center [537, 275] width 642 height 93
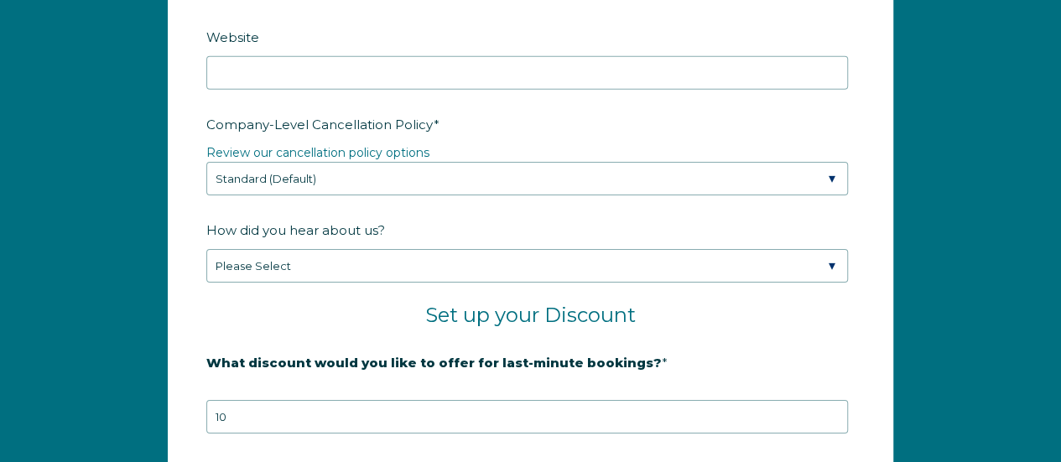
scroll to position [2651, 0]
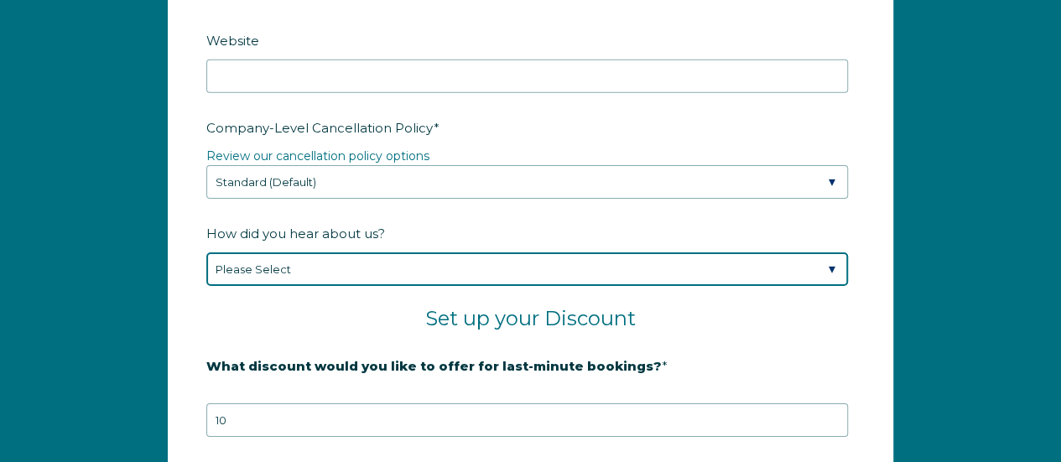
click at [296, 261] on select "Please Select Found Whimstay through a Google search Spoke to a Whimstay salesp…" at bounding box center [527, 270] width 642 height 34
select select "Podcast"
click at [206, 253] on select "Please Select Found Whimstay through a Google search Spoke to a Whimstay salesp…" at bounding box center [527, 270] width 642 height 34
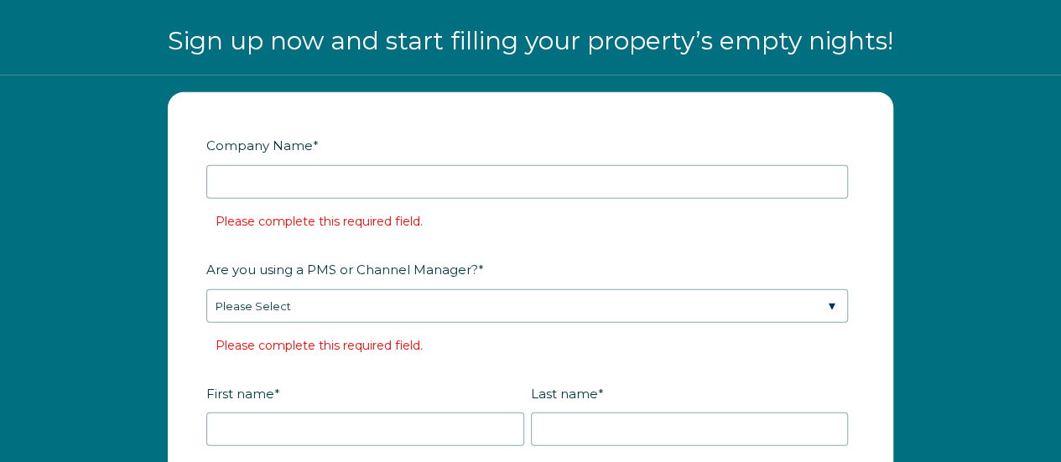
scroll to position [1921, 0]
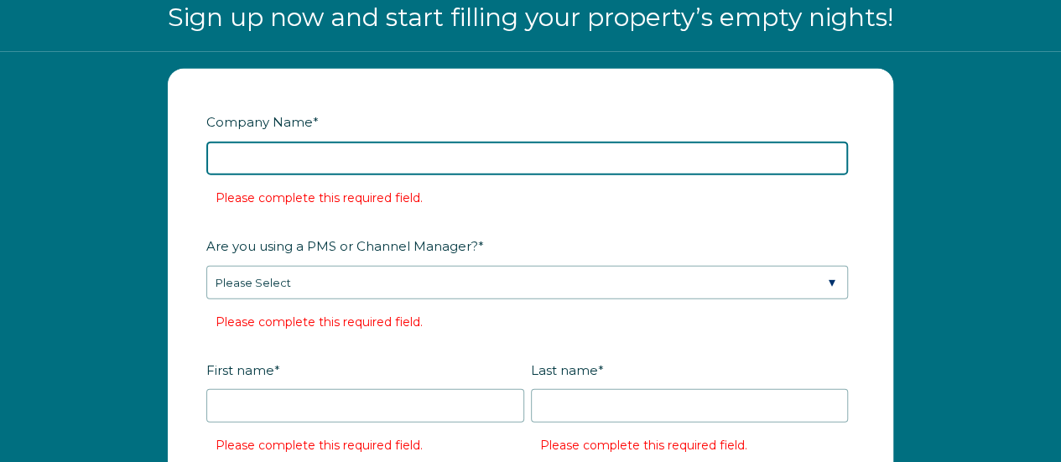
click at [312, 162] on input "Company Name *" at bounding box center [527, 159] width 642 height 34
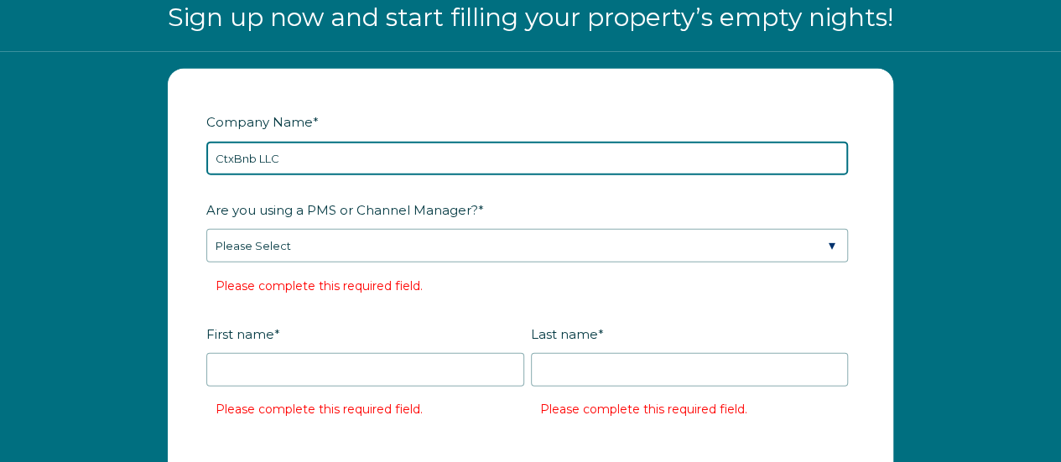
type input "CtxBnb LLC"
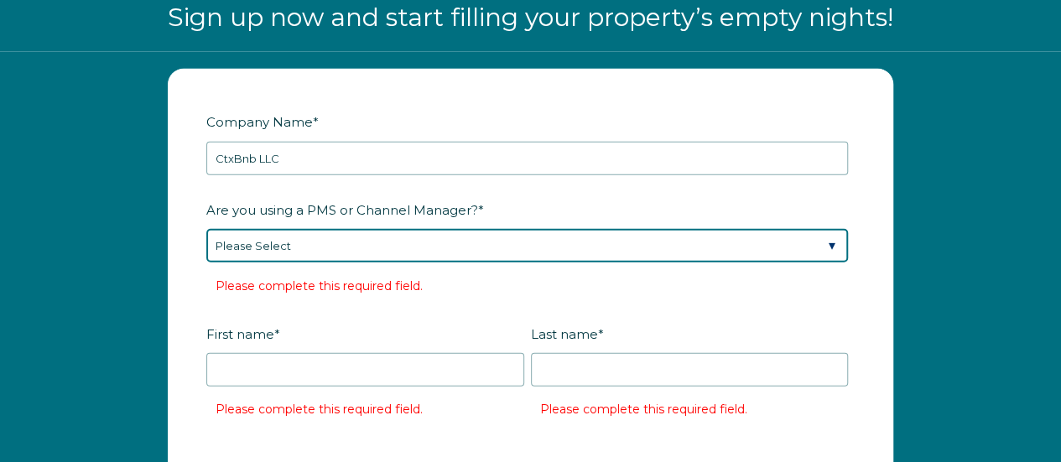
click at [322, 246] on select "Please Select Barefoot BookingPal Boost Brightside CiiRUS Escapia Guesty Hostaw…" at bounding box center [527, 246] width 642 height 34
select select "OwnerRez"
click at [206, 229] on select "Please Select Barefoot BookingPal Boost Brightside CiiRUS Escapia Guesty Hostaw…" at bounding box center [527, 246] width 642 height 34
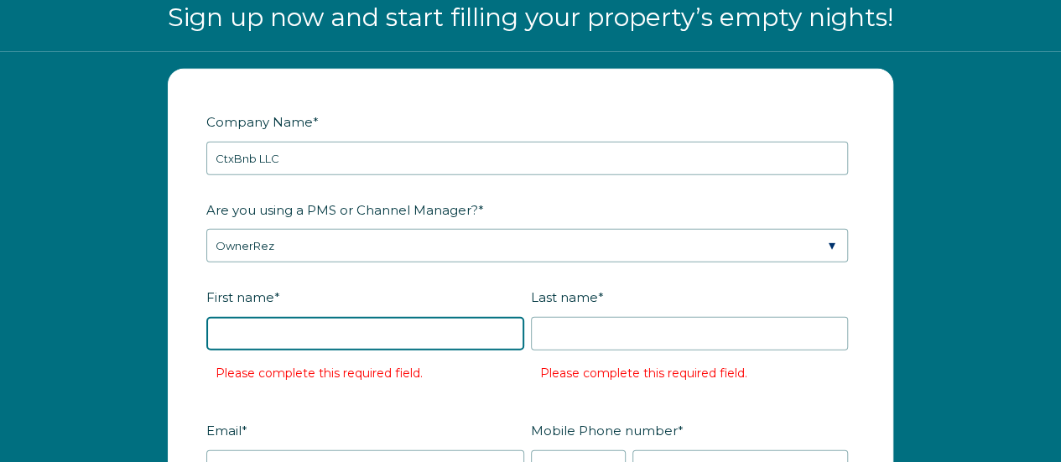
click at [305, 328] on input "First name *" at bounding box center [365, 334] width 318 height 34
type input "Laura"
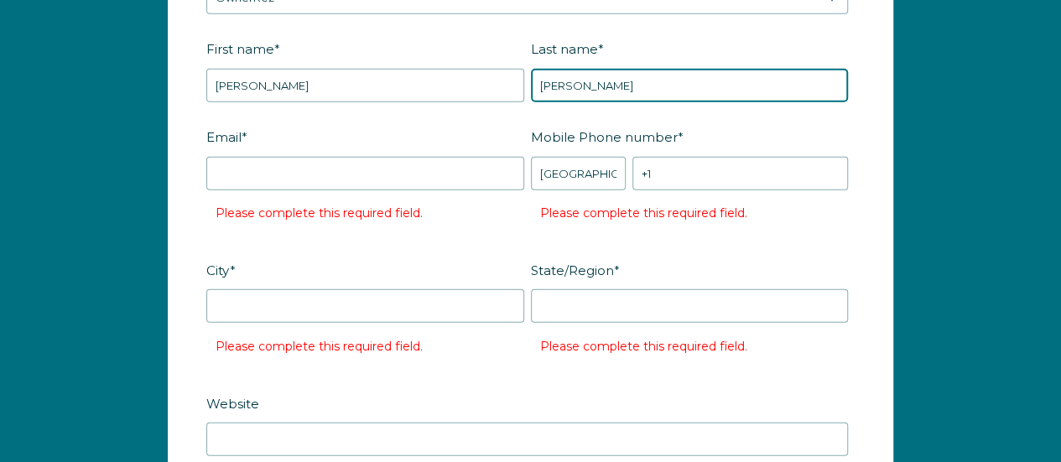
scroll to position [2171, 0]
type input "[PERSON_NAME]"
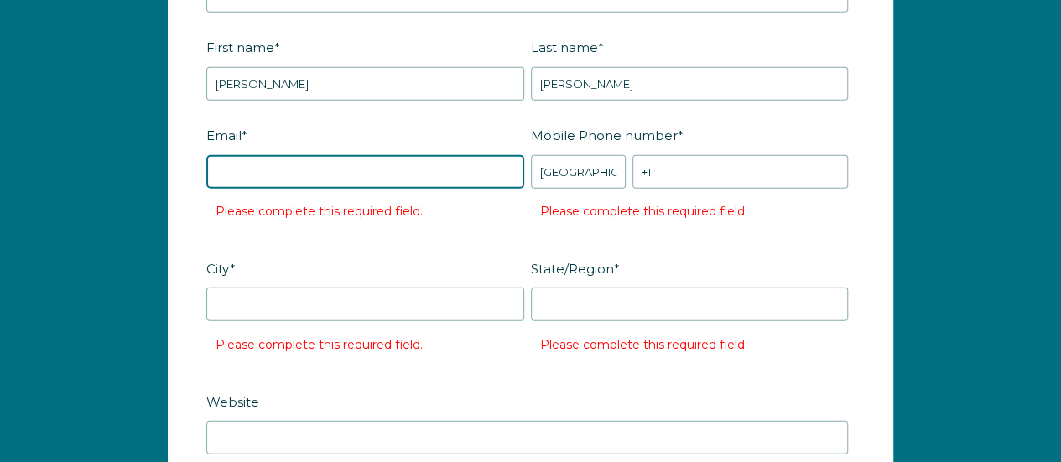
click at [263, 167] on input "Email *" at bounding box center [365, 172] width 318 height 34
type input "[EMAIL_ADDRESS][DOMAIN_NAME]"
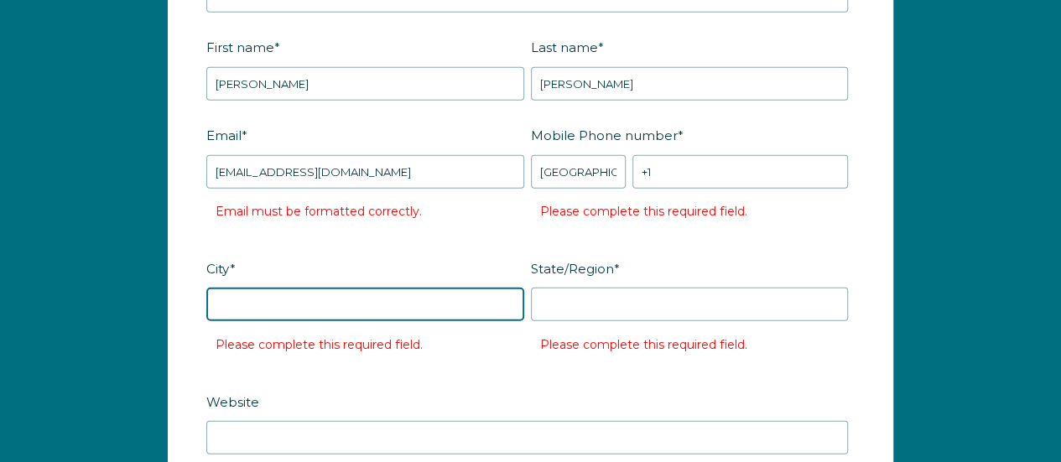
type input "New Braunfels"
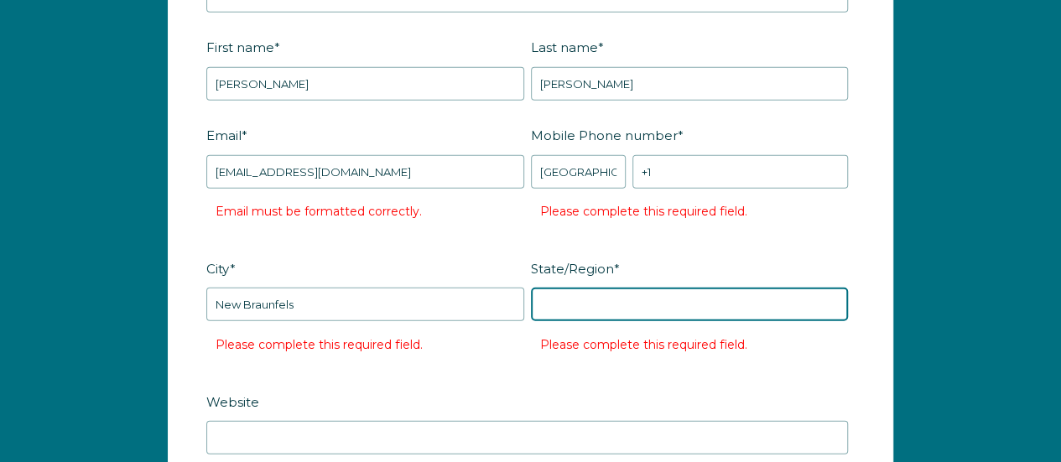
type input "TX"
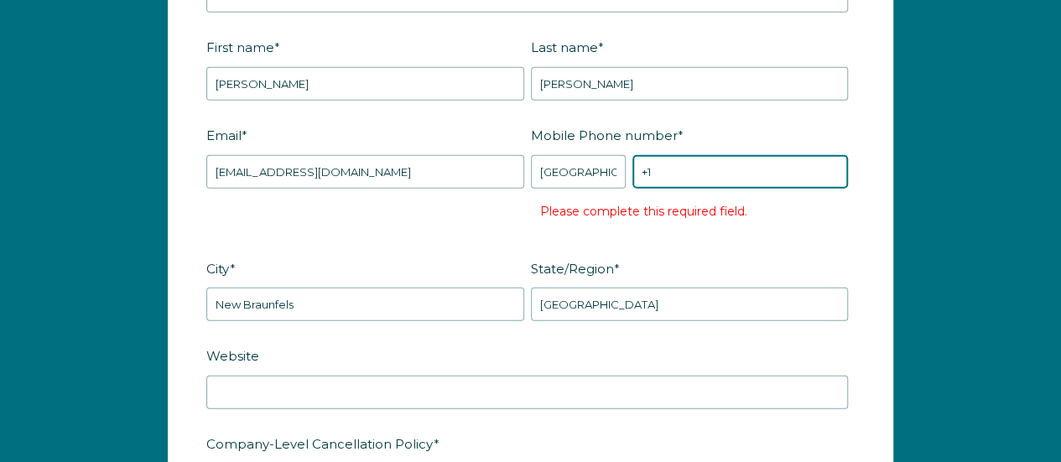
click at [666, 165] on input "+1" at bounding box center [741, 172] width 216 height 34
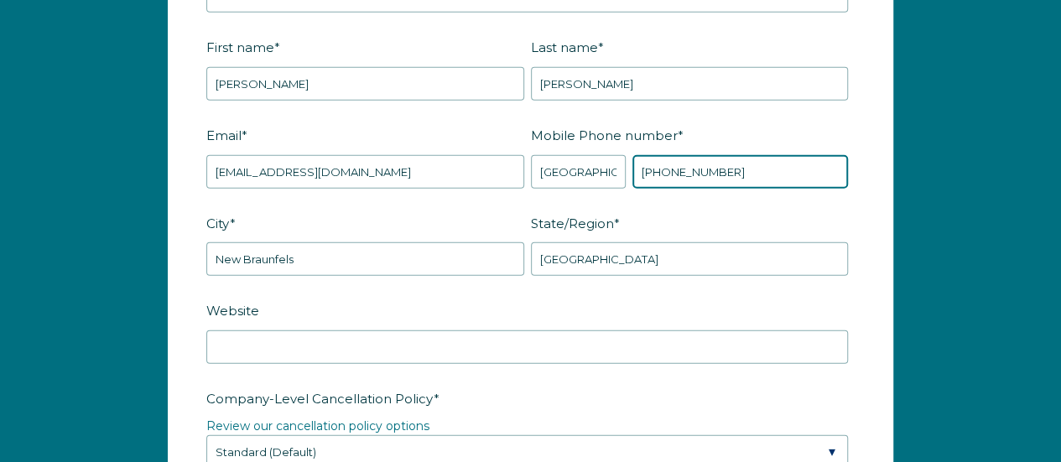
type input "[PHONE_NUMBER]"
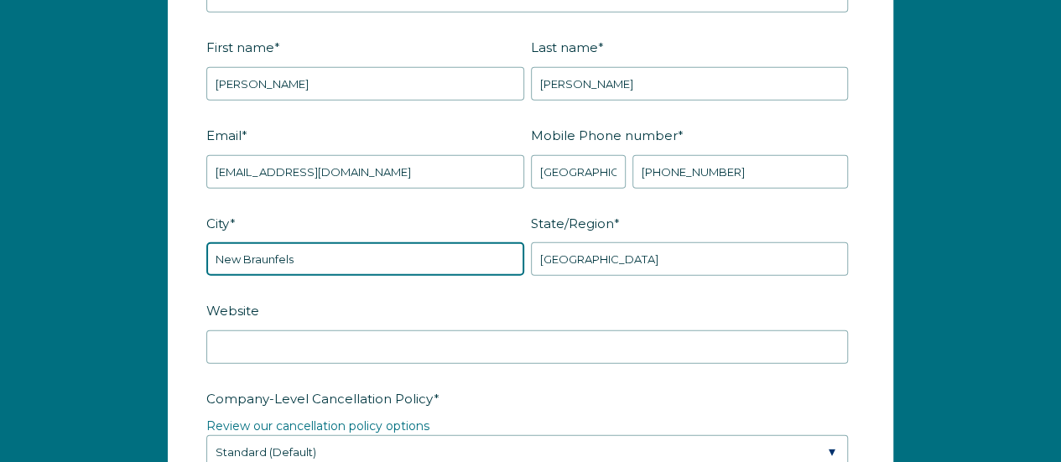
drag, startPoint x: 299, startPoint y: 264, endPoint x: 129, endPoint y: 231, distance: 172.8
click at [129, 231] on div "Company Name * CtxBnb LLC Are you using a PMS or Channel Manager? * Please Sele…" at bounding box center [530, 462] width 1061 height 1321
type input "Seguin"
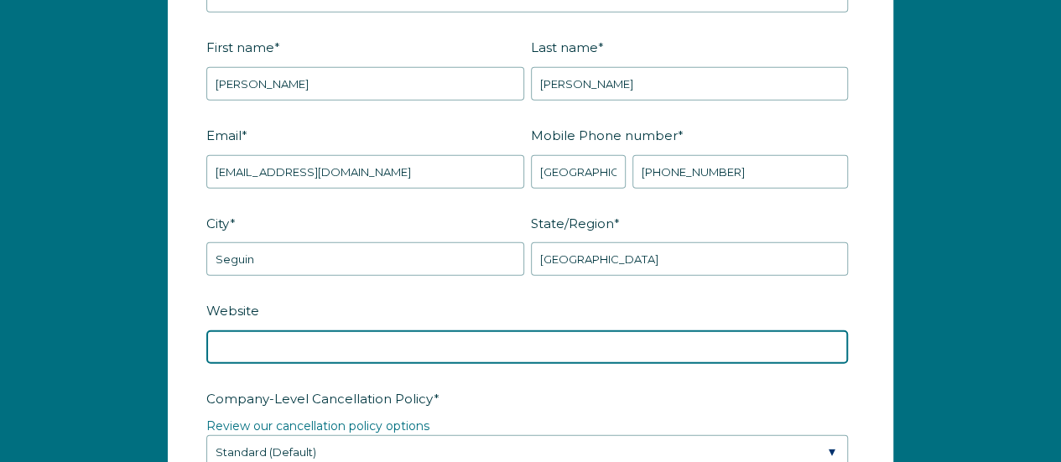
click at [235, 334] on input "Website" at bounding box center [527, 348] width 642 height 34
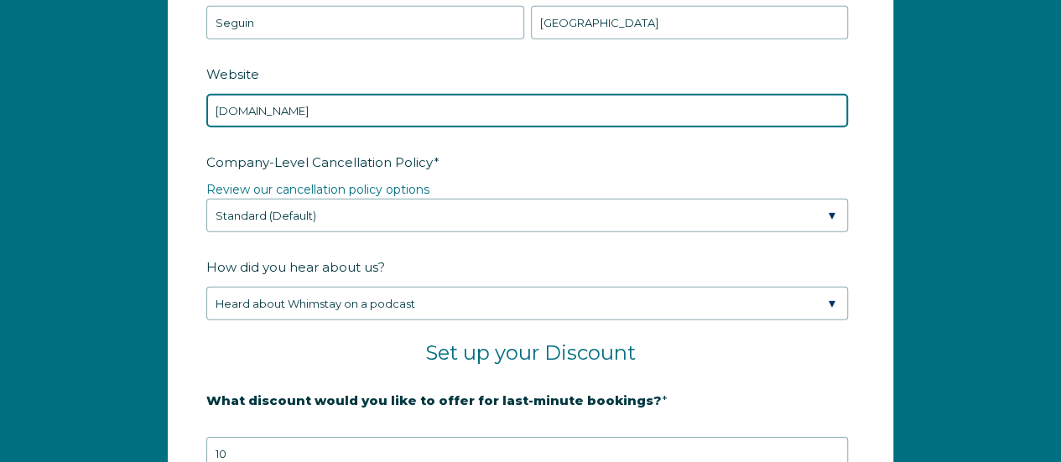
scroll to position [2435, 0]
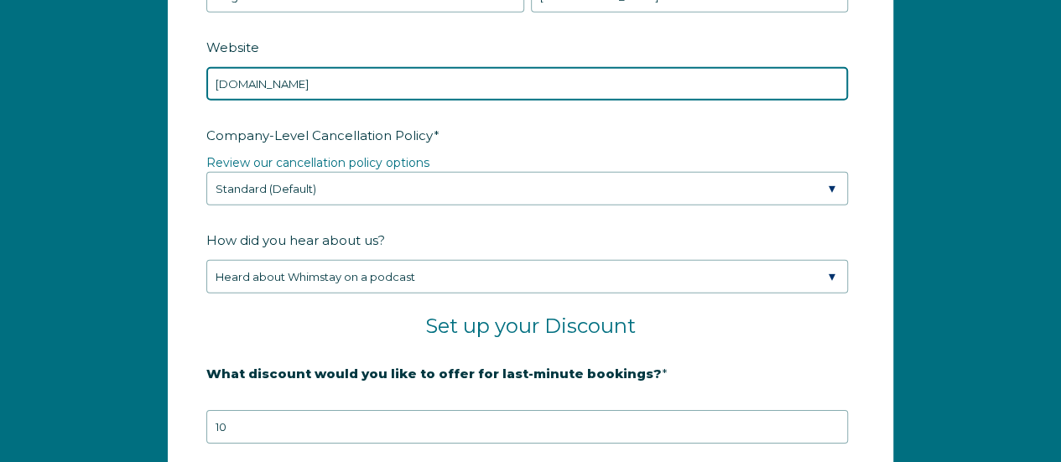
type input "www.ctxbnb.com"
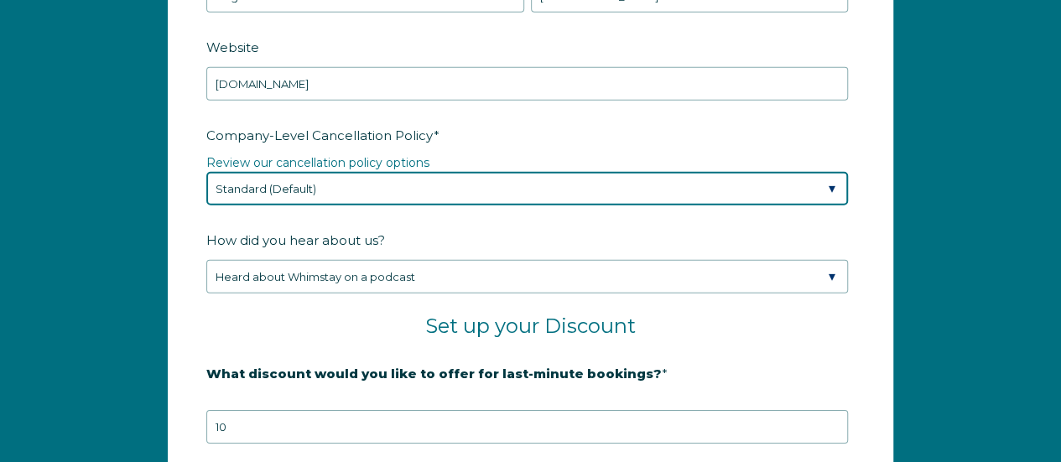
click at [283, 182] on select "Please Select Partial Standard (Default) Moderate Strict" at bounding box center [527, 189] width 642 height 34
select select "Partial"
click at [206, 172] on select "Please Select Partial Standard (Default) Moderate Strict" at bounding box center [527, 189] width 642 height 34
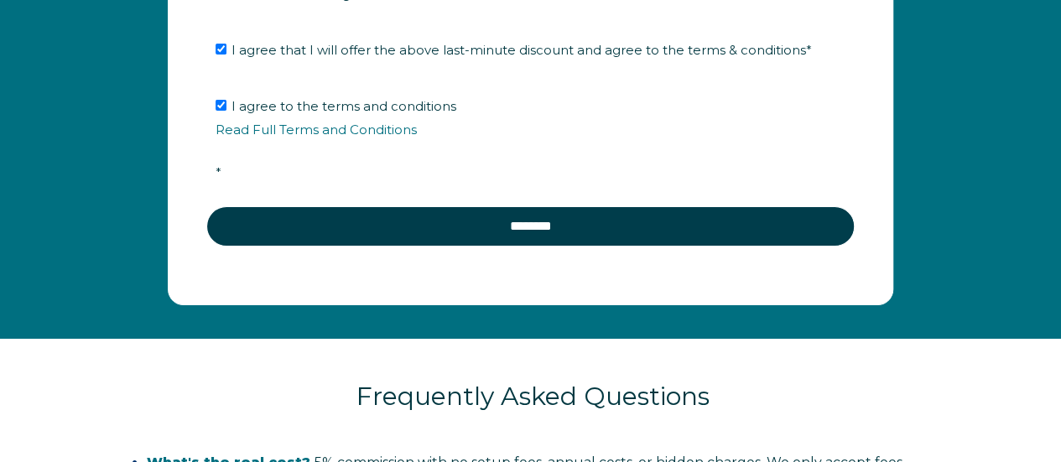
scroll to position [2957, 0]
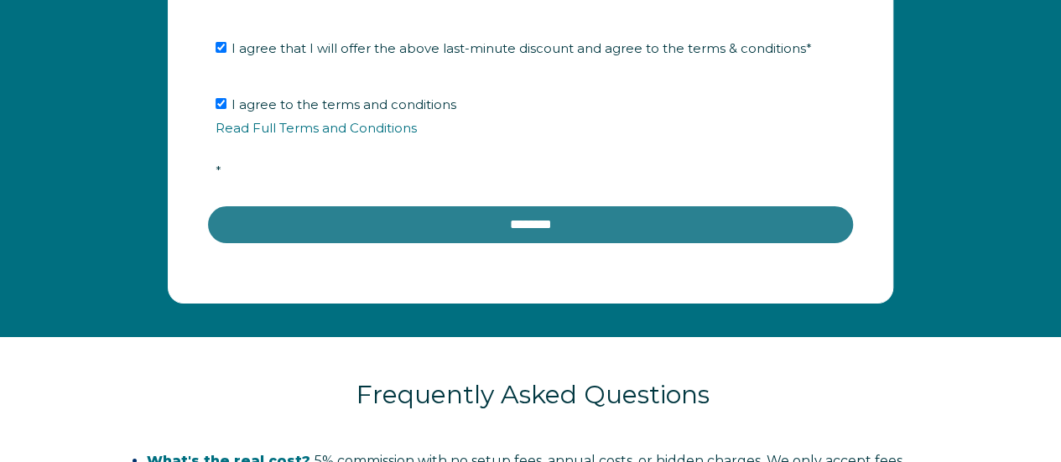
click at [366, 215] on input "********" at bounding box center [530, 225] width 649 height 40
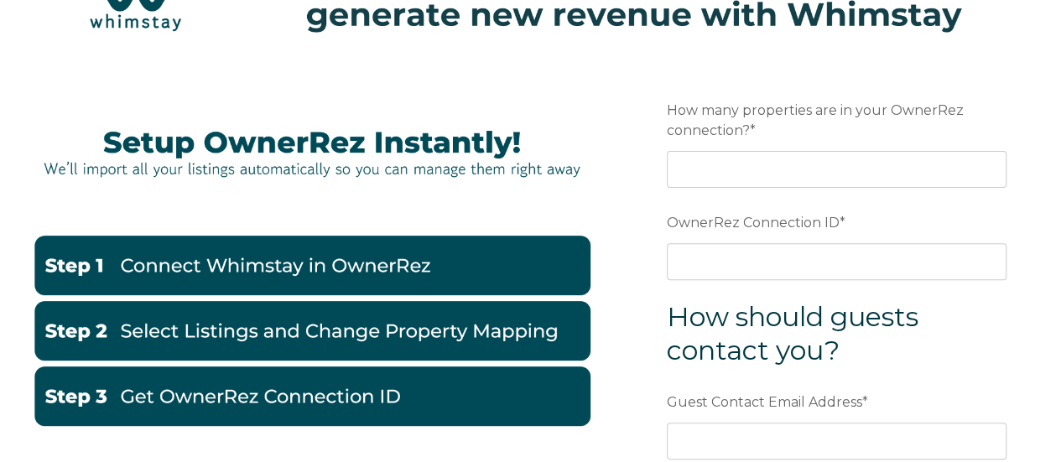
scroll to position [187, 0]
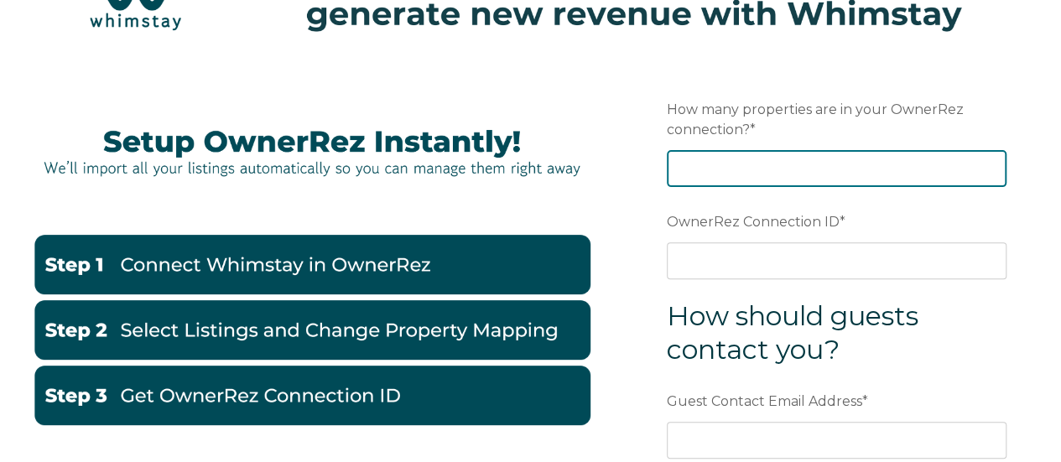
click at [715, 172] on input "How many properties are in your OwnerRez connection? *" at bounding box center [837, 168] width 340 height 37
type input "5"
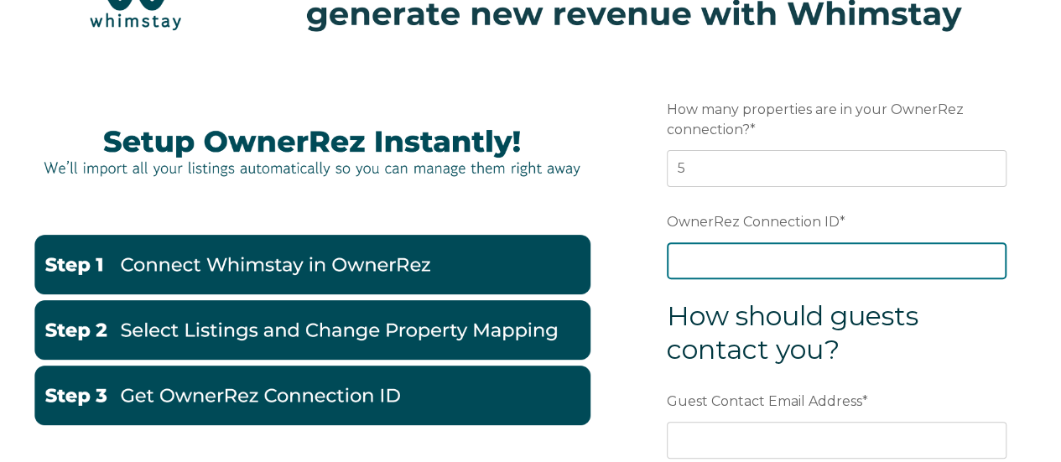
click at [742, 258] on input "OwnerRez Connection ID *" at bounding box center [837, 260] width 340 height 37
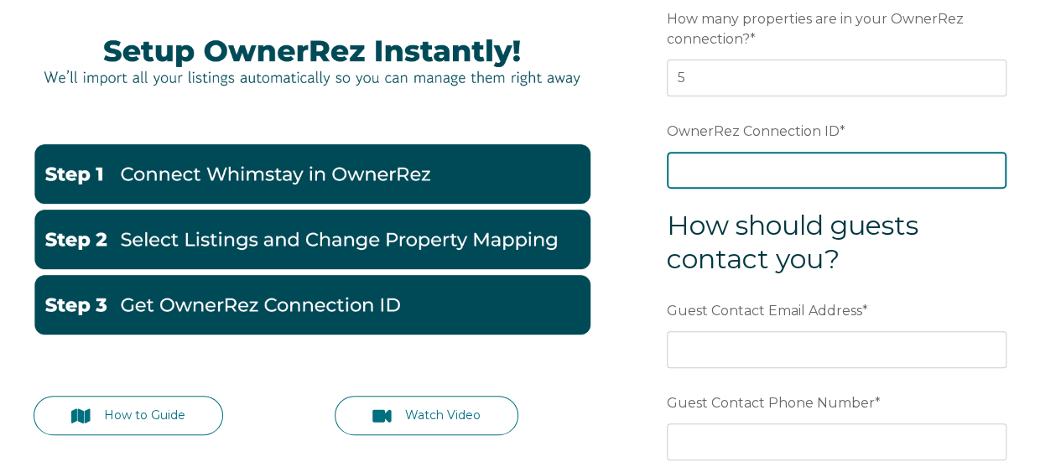
scroll to position [185, 0]
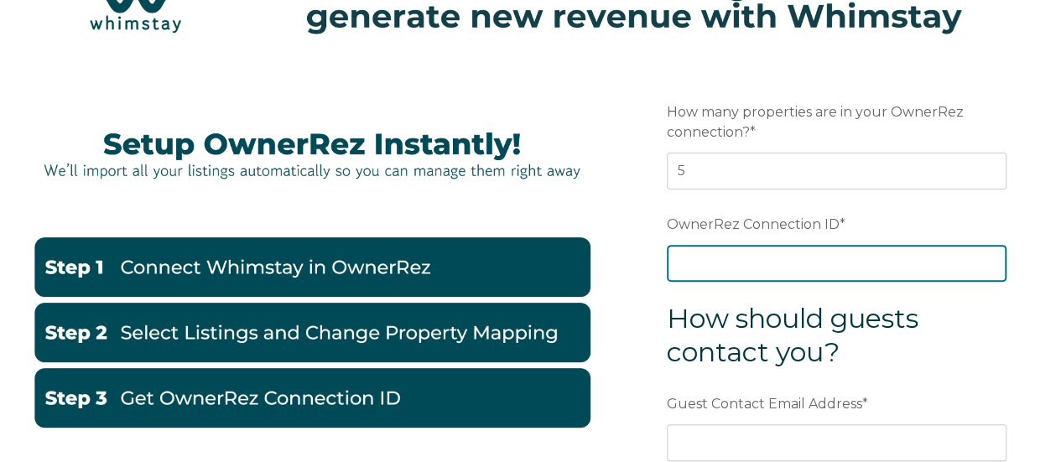
paste input "ora7ccddfd98x"
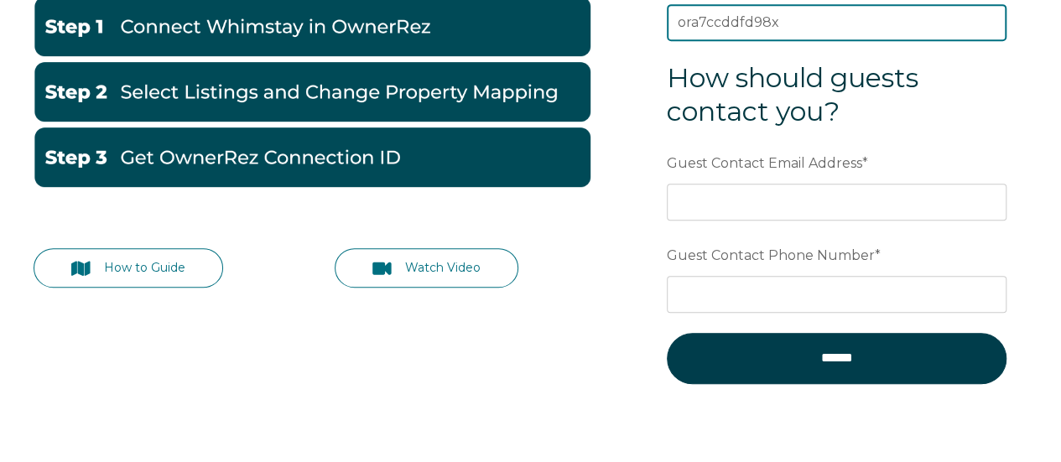
scroll to position [430, 0]
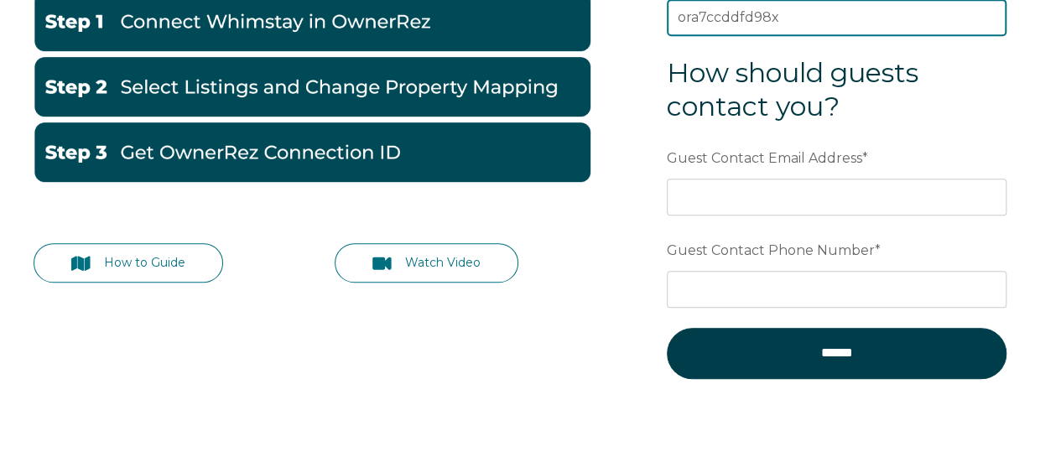
type input "ora7ccddfd98x"
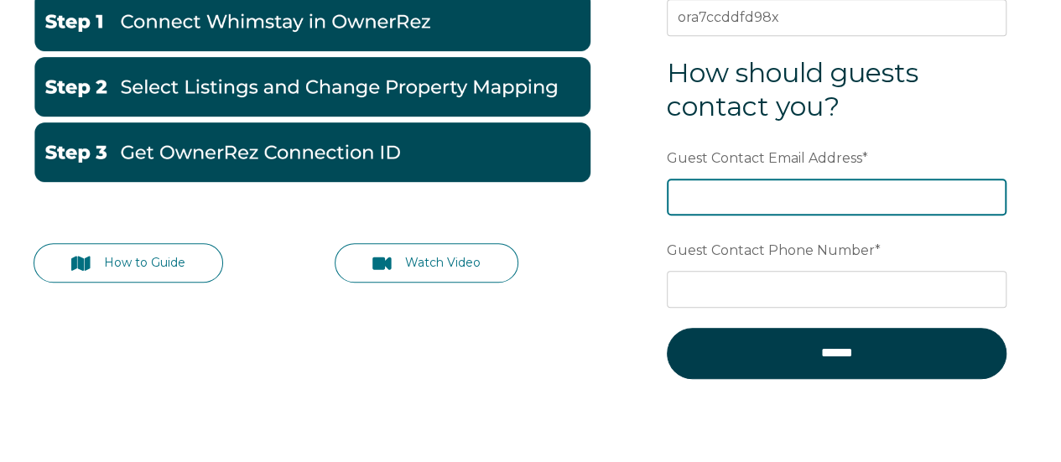
click at [718, 197] on input "Guest Contact Email Address *" at bounding box center [837, 197] width 340 height 37
type input "[EMAIL_ADDRESS][DOMAIN_NAME]"
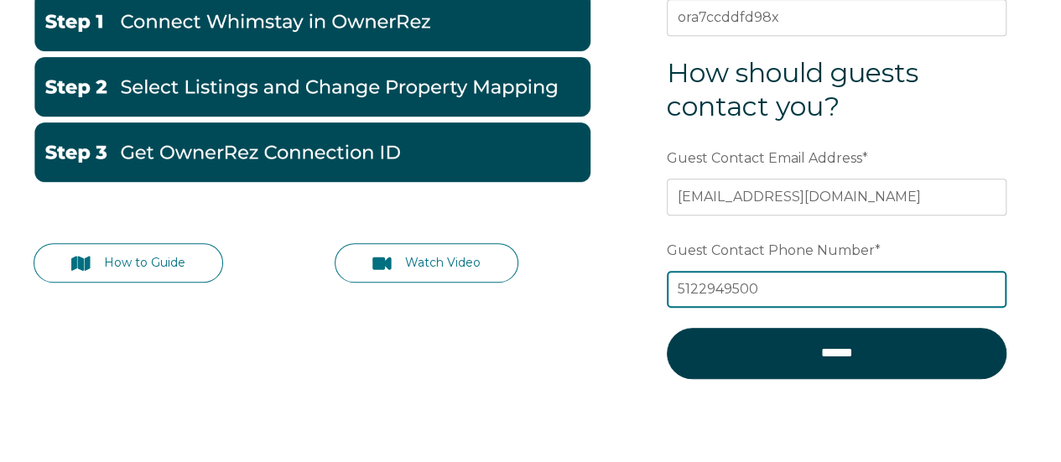
drag, startPoint x: 770, startPoint y: 289, endPoint x: 597, endPoint y: 288, distance: 173.7
click at [597, 288] on div "How to Guide Watch Video Preferred language Email How many properties are in yo…" at bounding box center [531, 125] width 1028 height 623
type input "2"
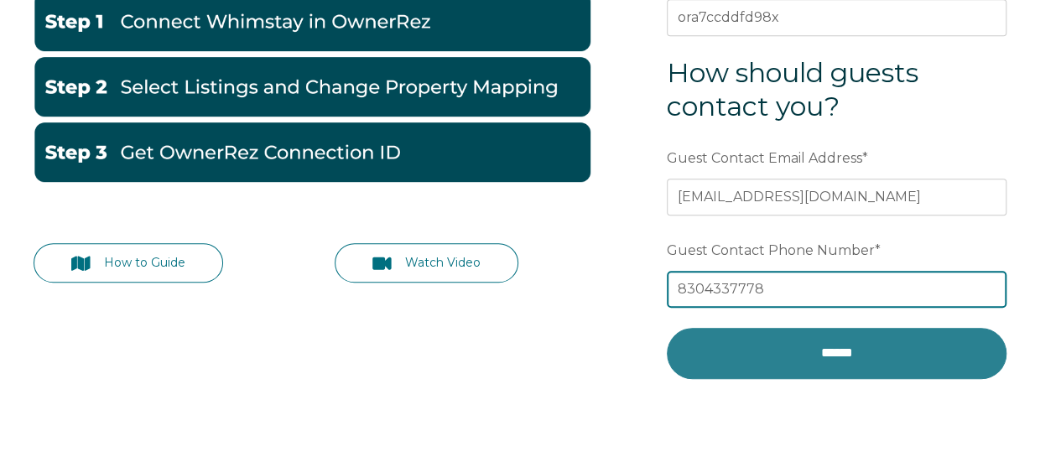
type input "8304337778"
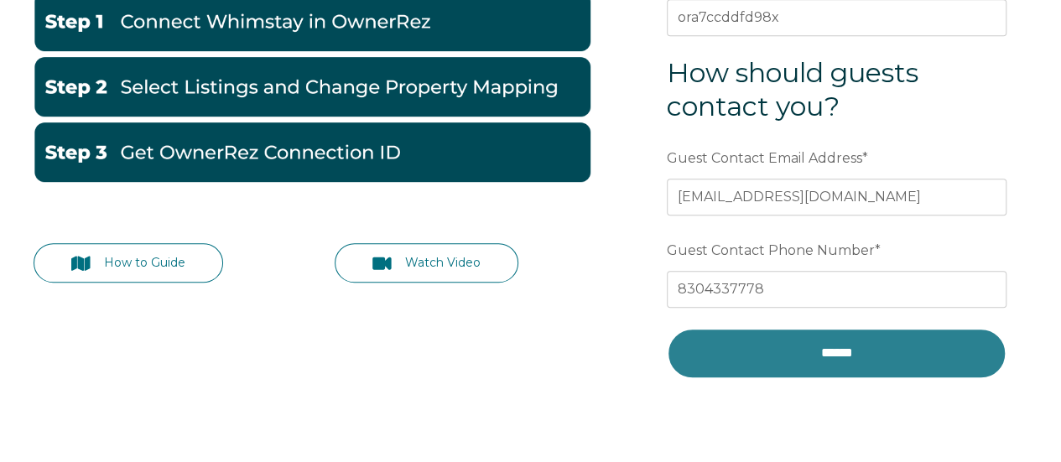
click at [770, 352] on input "******" at bounding box center [837, 353] width 340 height 50
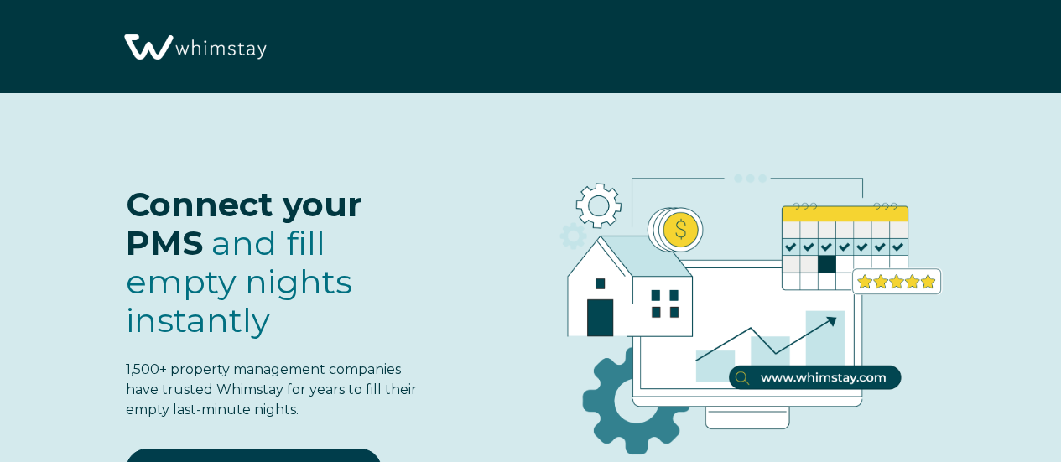
select select "US"
select select "Standard"
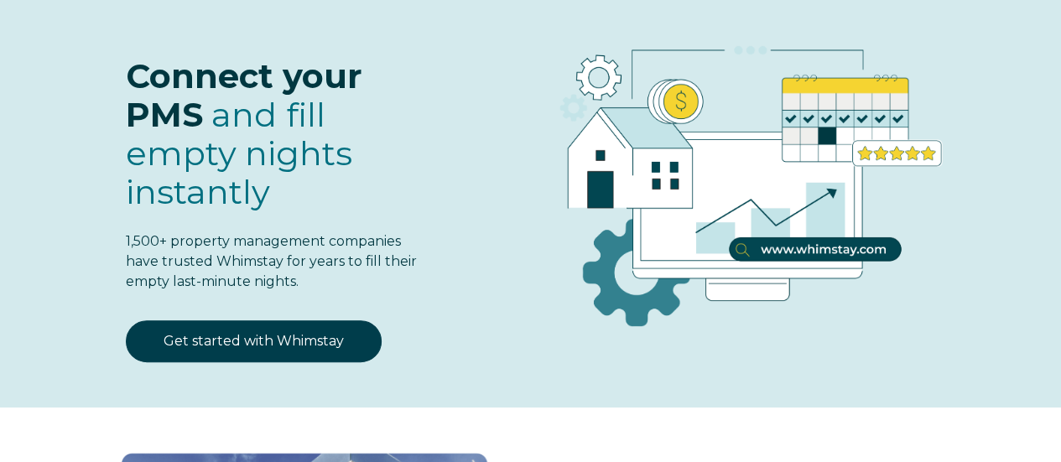
scroll to position [134, 0]
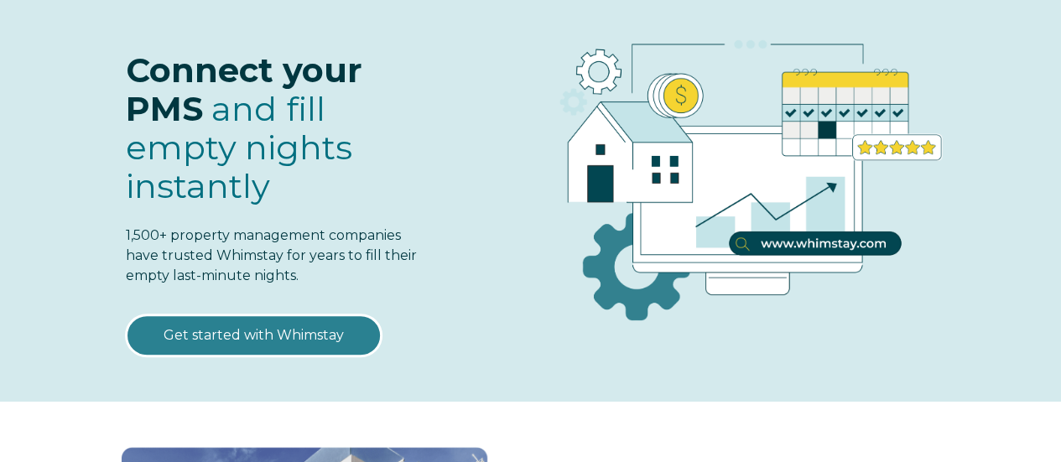
click at [319, 328] on link "Get started with Whimstay" at bounding box center [254, 336] width 256 height 42
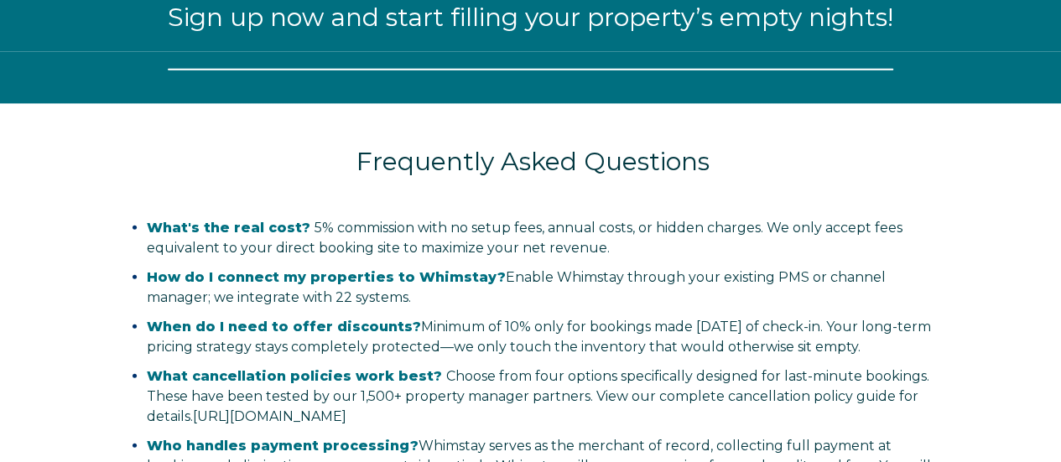
select select "US"
select select "Standard"
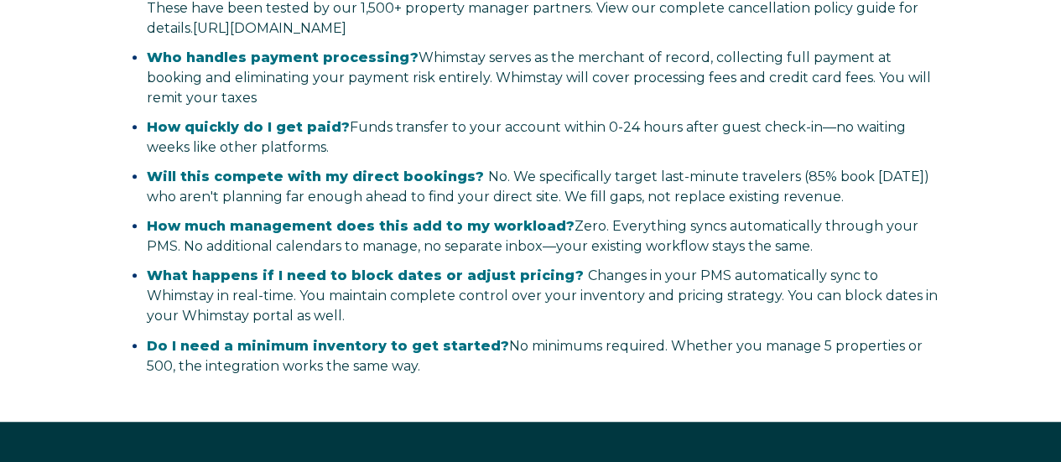
scroll to position [3295, 0]
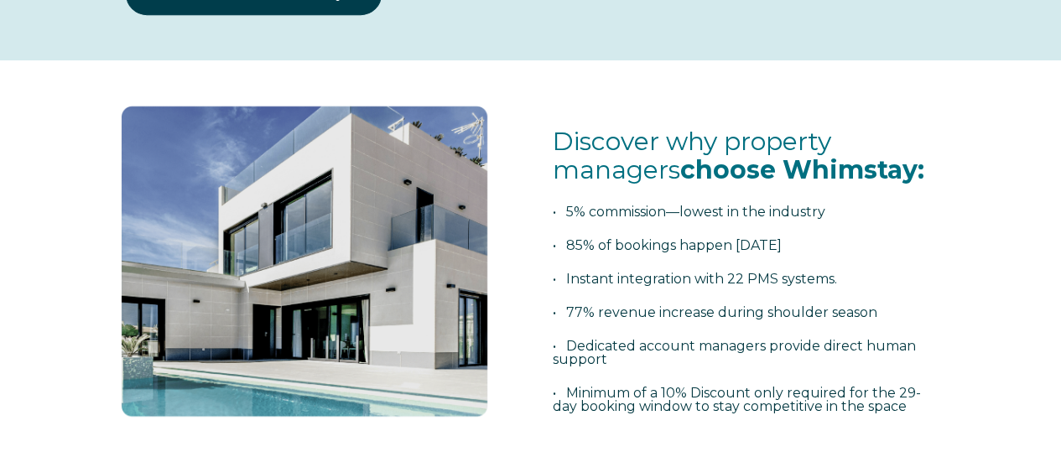
select select "US"
select select "Standard"
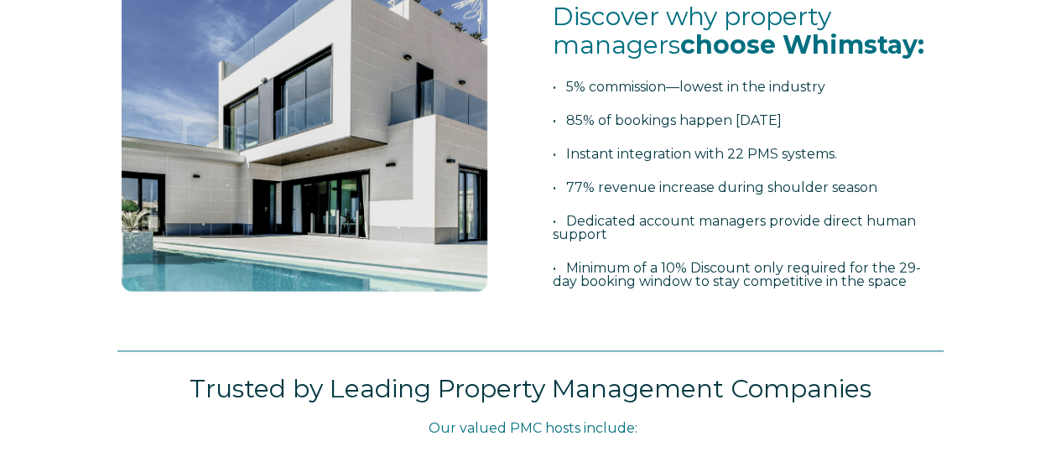
scroll to position [607, 0]
